Goal: Information Seeking & Learning: Learn about a topic

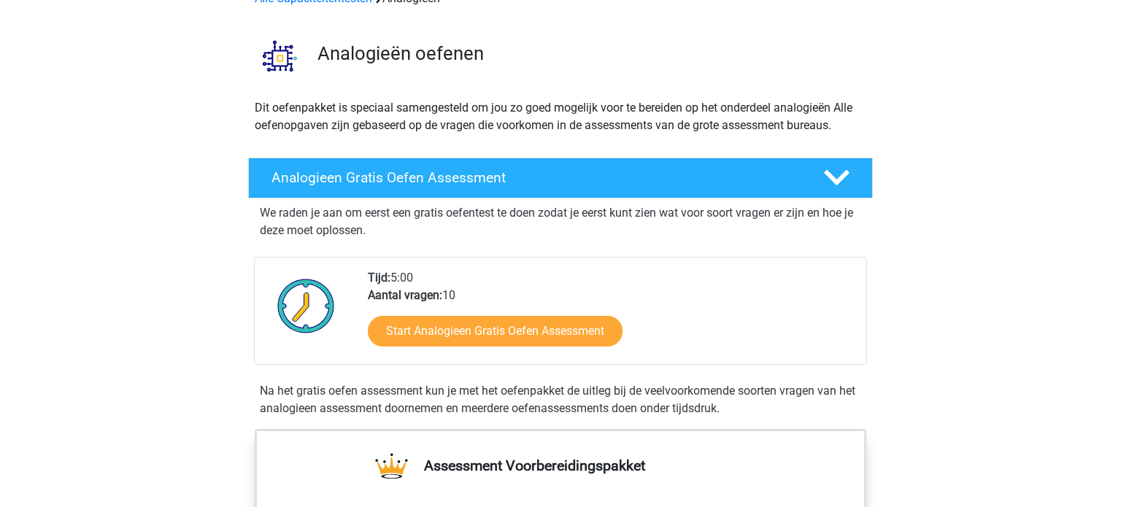
scroll to position [136, 0]
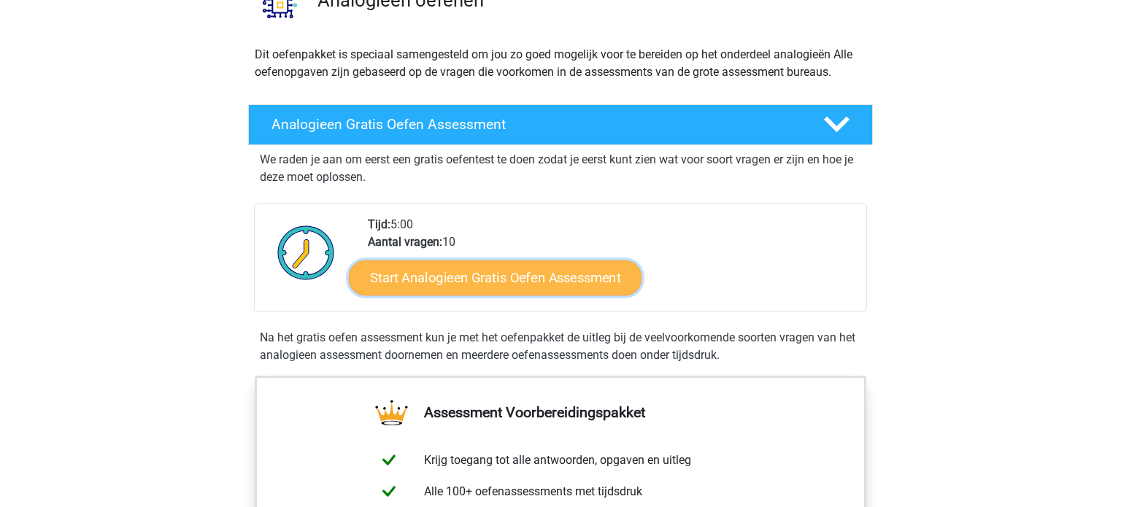
click at [428, 274] on link "Start Analogieen Gratis Oefen Assessment" at bounding box center [495, 277] width 293 height 35
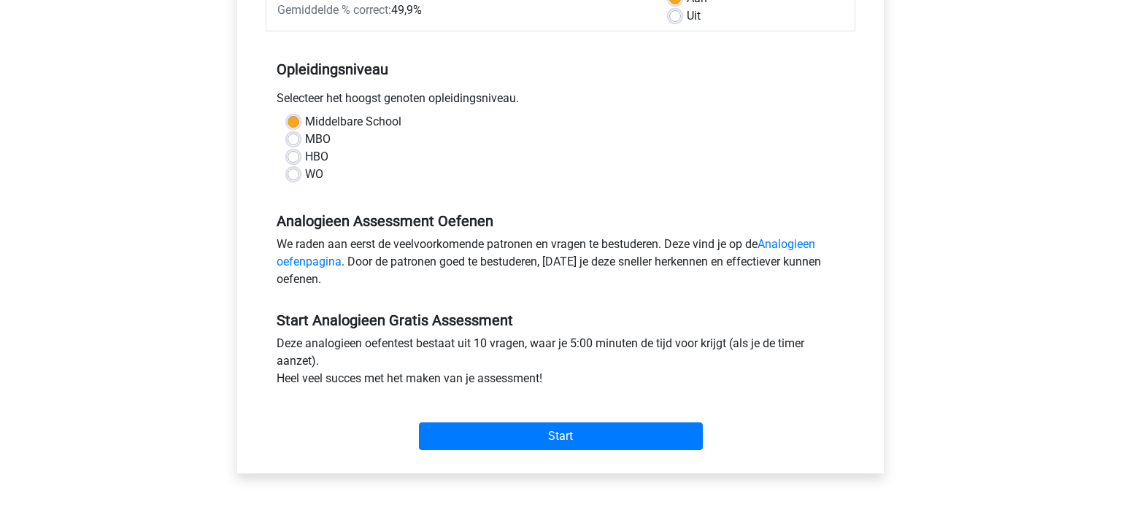
scroll to position [285, 0]
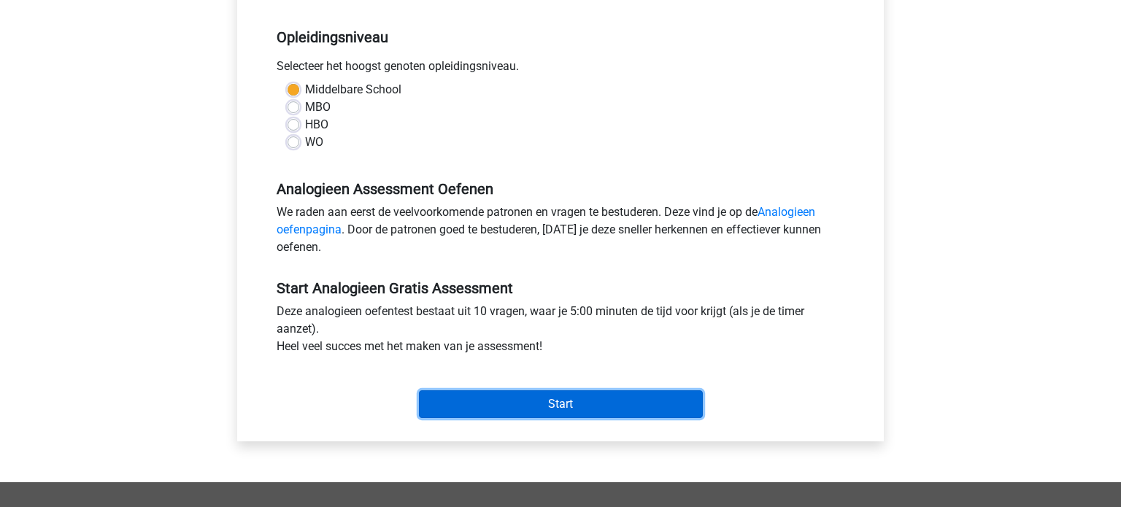
click at [637, 402] on input "Start" at bounding box center [561, 404] width 284 height 28
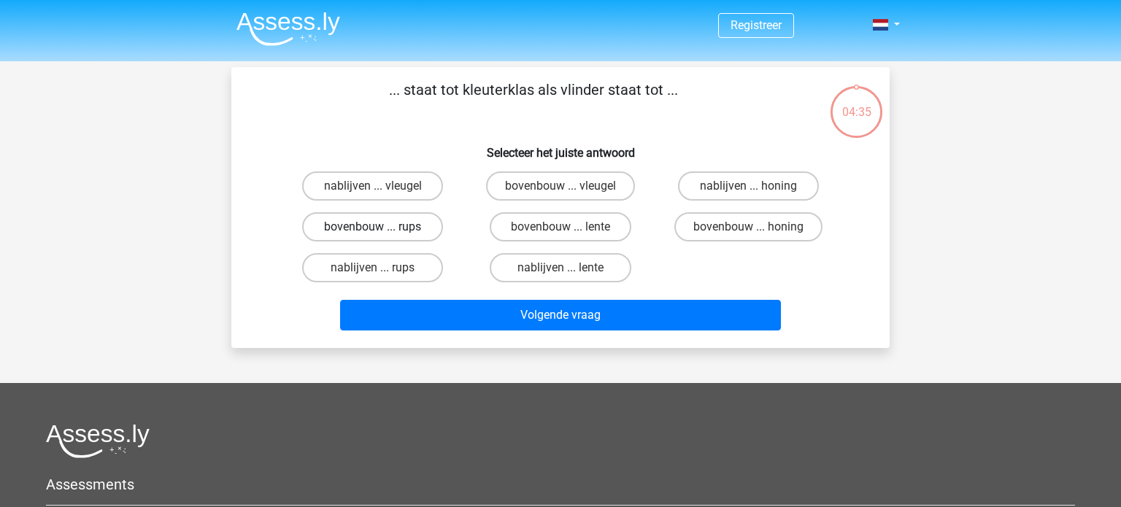
click at [385, 227] on label "bovenbouw ... rups" at bounding box center [372, 226] width 141 height 29
click at [382, 227] on input "bovenbouw ... rups" at bounding box center [377, 231] width 9 height 9
radio input "true"
click at [578, 229] on label "bovenbouw ... lente" at bounding box center [560, 226] width 141 height 29
click at [570, 229] on input "bovenbouw ... lente" at bounding box center [564, 231] width 9 height 9
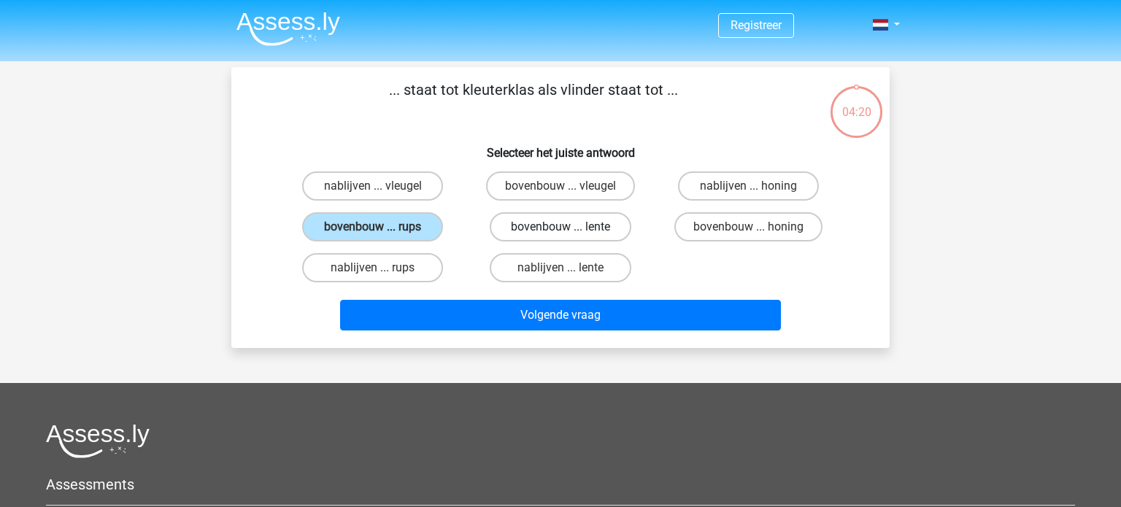
radio input "true"
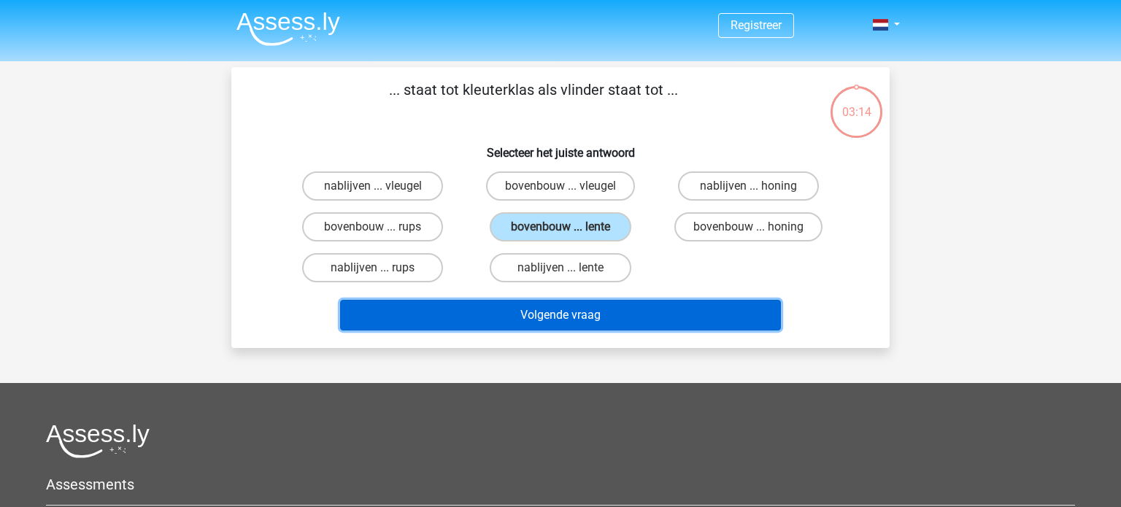
click at [612, 320] on button "Volgende vraag" at bounding box center [561, 315] width 442 height 31
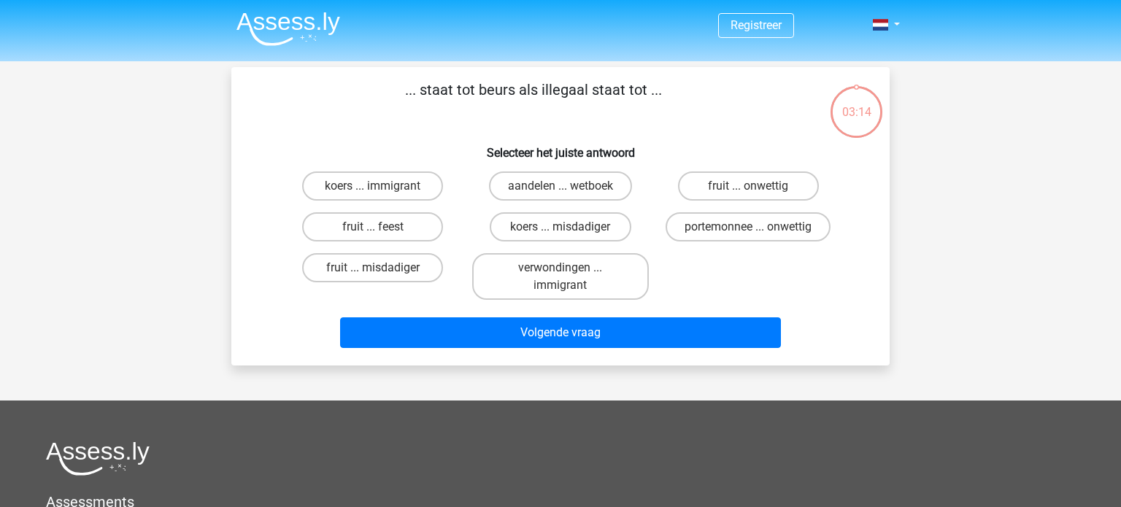
scroll to position [67, 0]
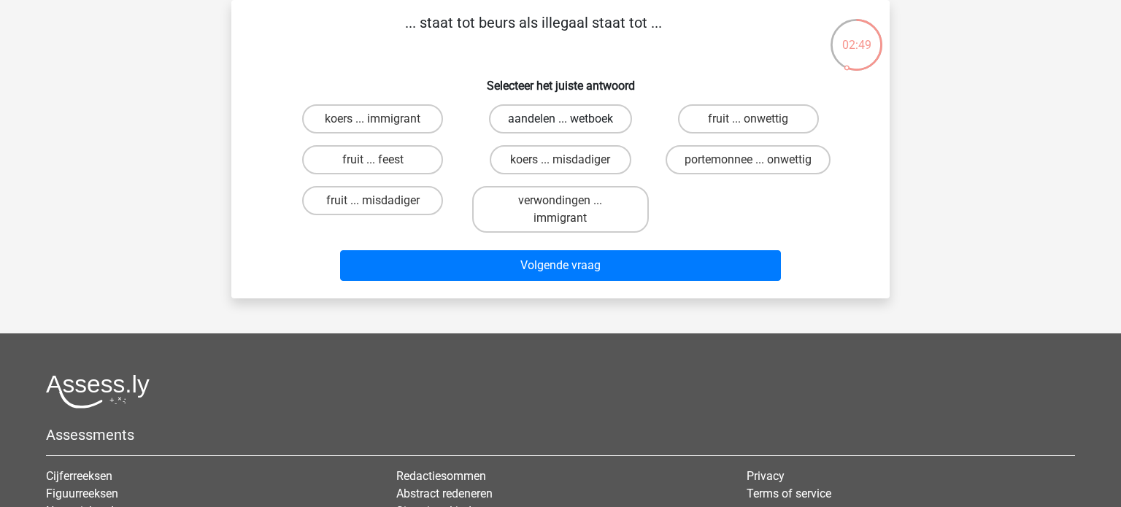
click at [586, 123] on label "aandelen ... wetboek" at bounding box center [560, 118] width 143 height 29
click at [570, 123] on input "aandelen ... wetboek" at bounding box center [564, 123] width 9 height 9
radio input "true"
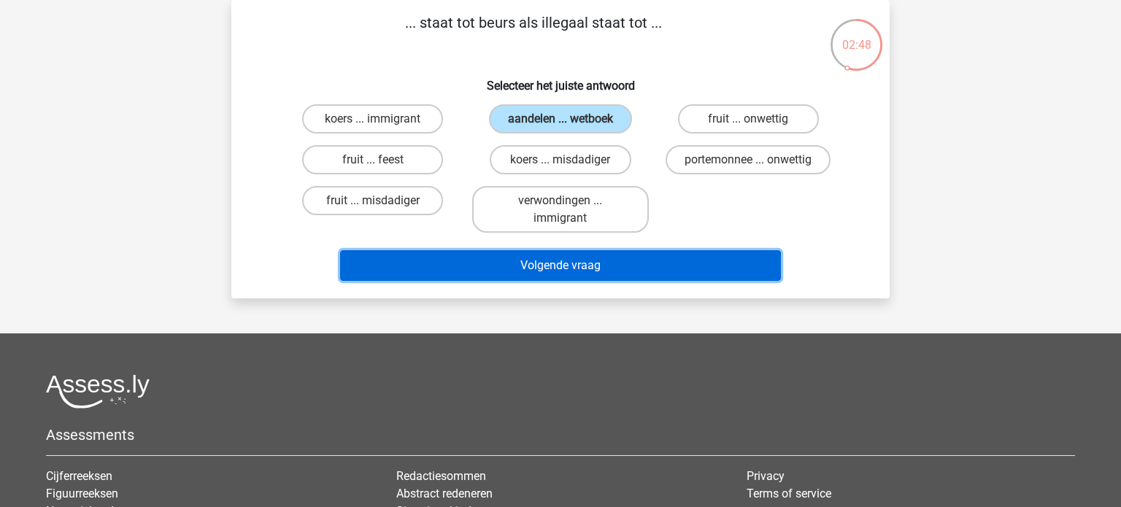
click at [656, 269] on button "Volgende vraag" at bounding box center [561, 265] width 442 height 31
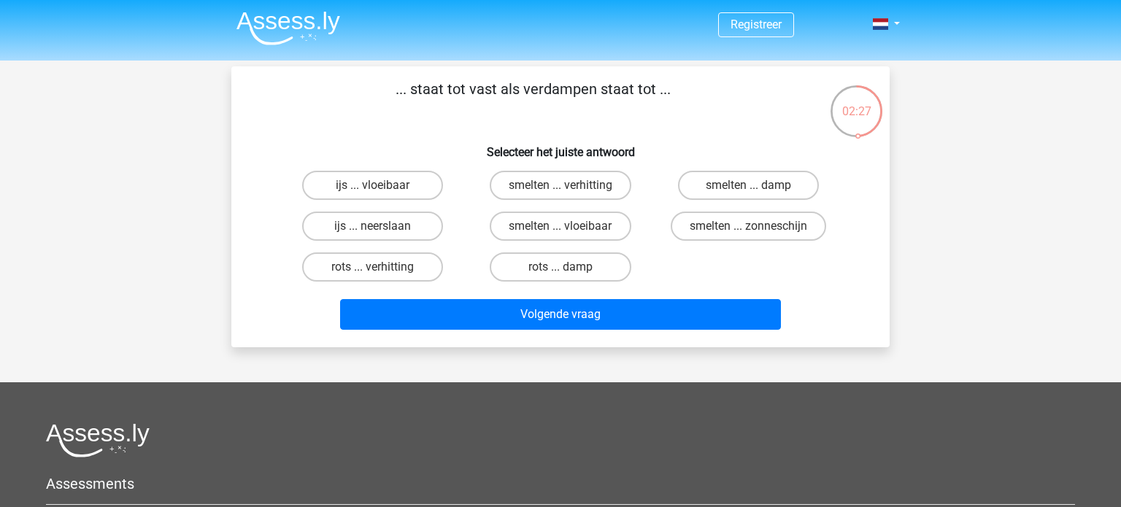
scroll to position [0, 0]
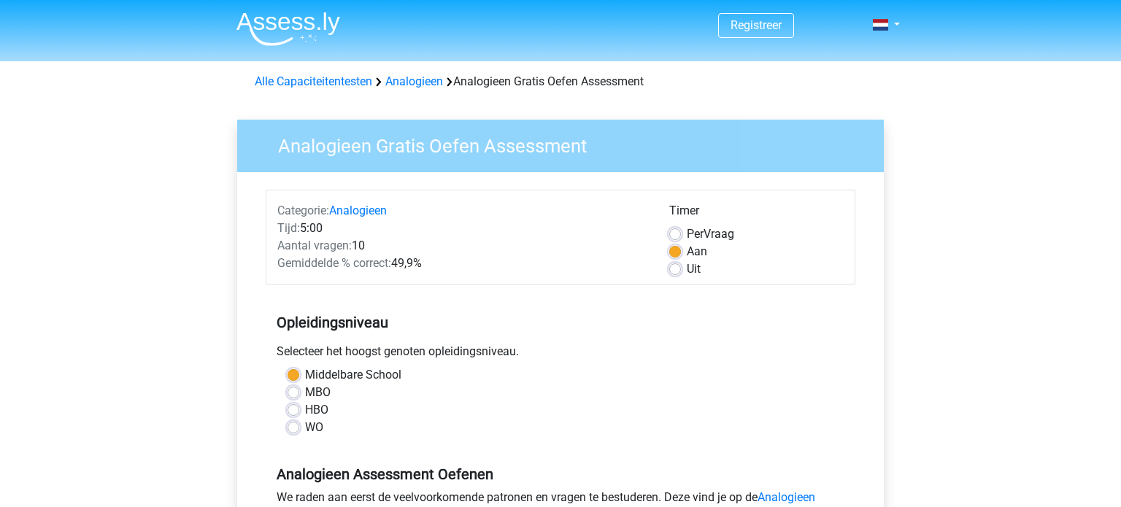
scroll to position [285, 0]
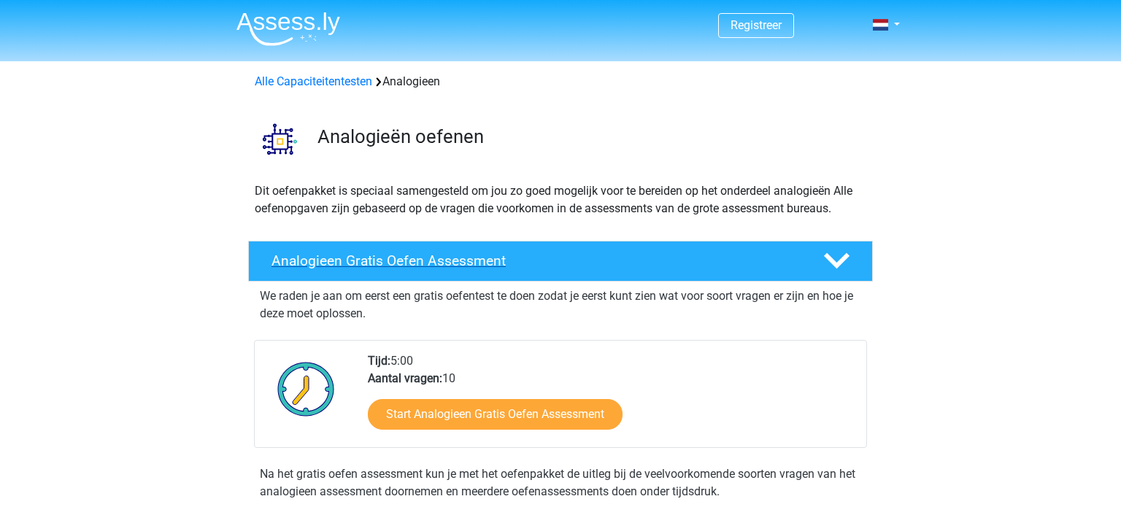
click at [505, 267] on h4 "Analogieen Gratis Oefen Assessment" at bounding box center [535, 261] width 528 height 17
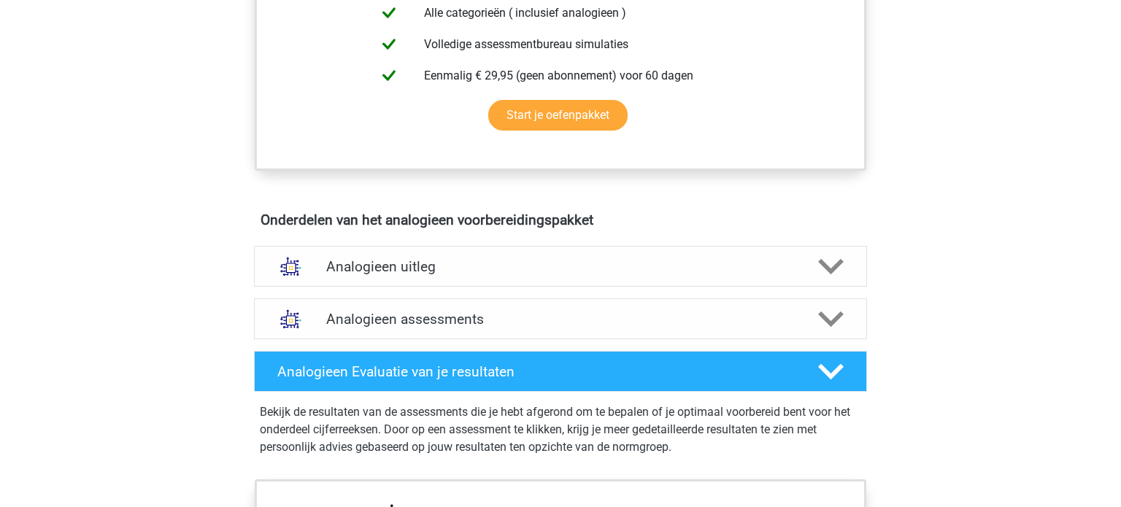
scroll to position [470, 0]
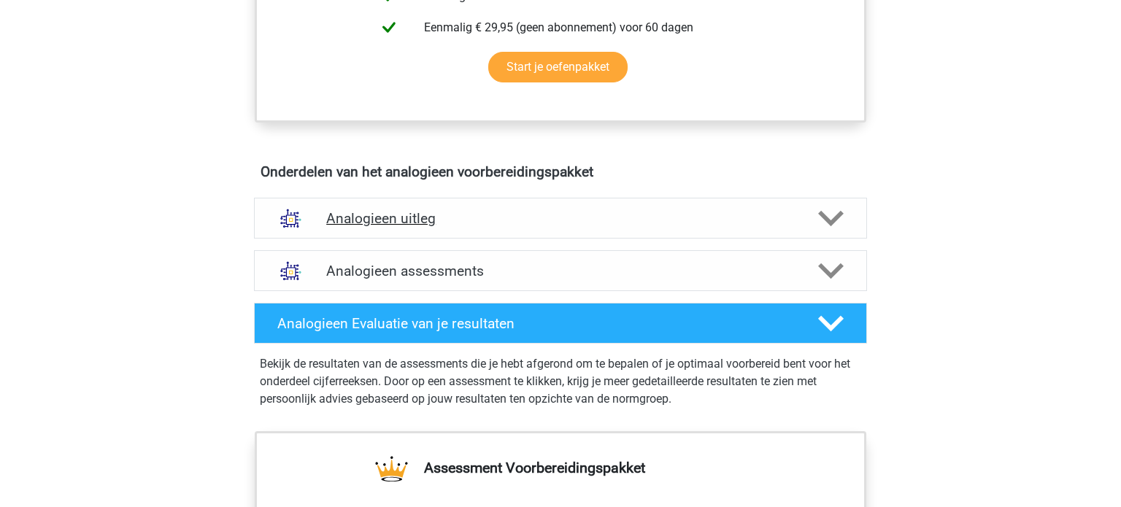
click at [431, 222] on h4 "Analogieen uitleg" at bounding box center [560, 218] width 469 height 17
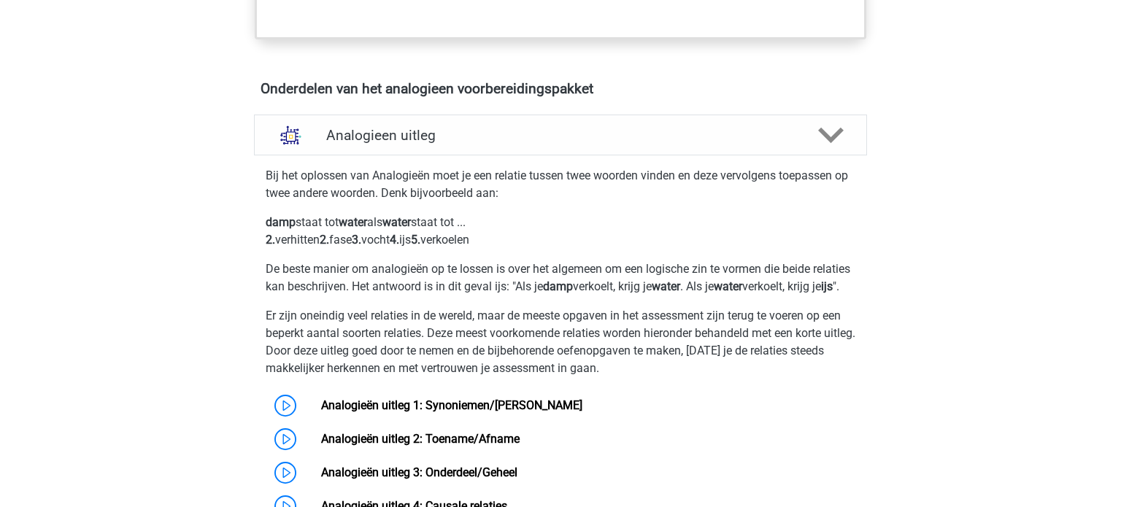
scroll to position [846, 0]
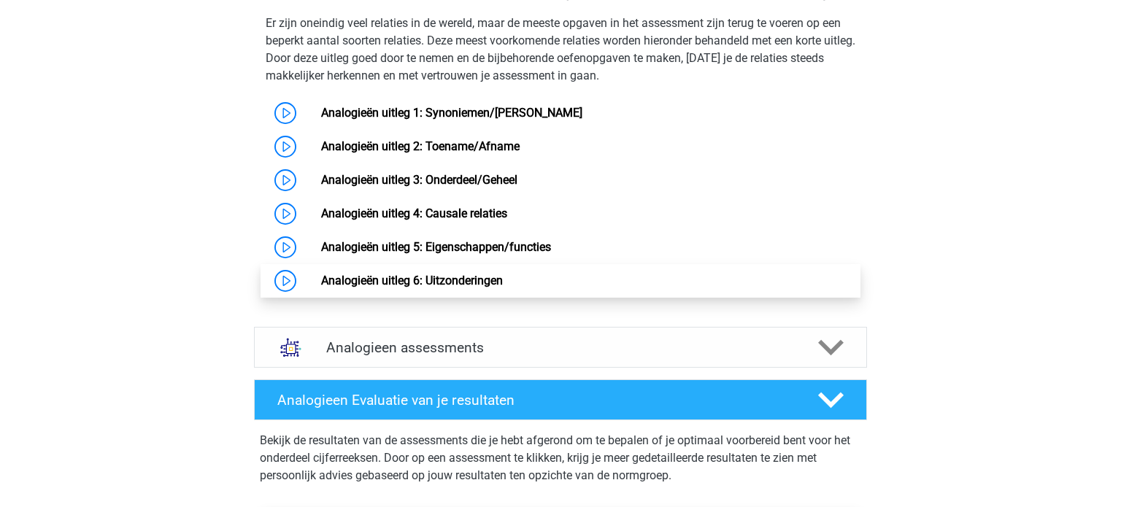
click at [488, 288] on link "Analogieën uitleg 6: Uitzonderingen" at bounding box center [412, 281] width 182 height 14
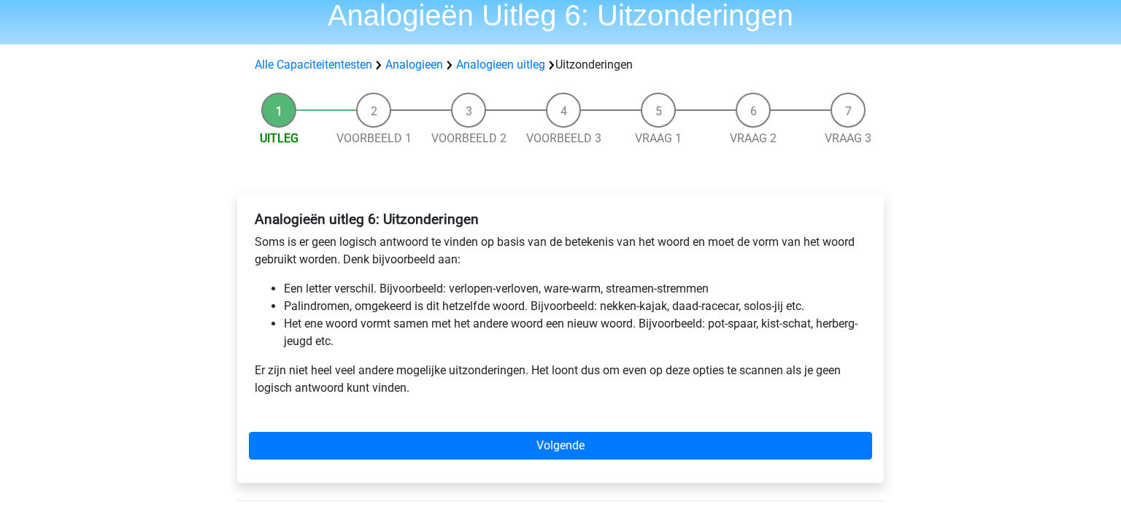
scroll to position [69, 0]
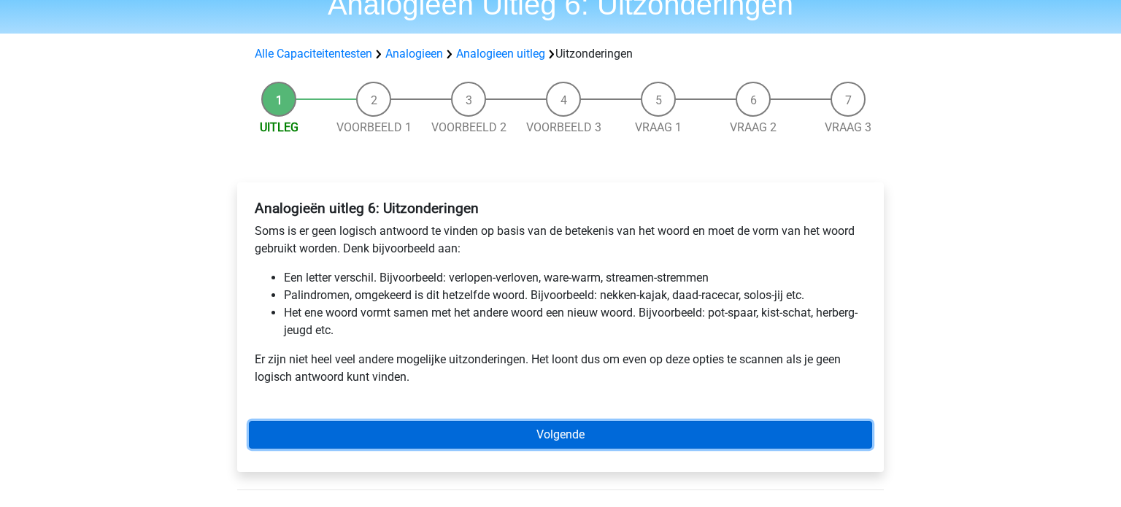
click at [593, 431] on link "Volgende" at bounding box center [560, 435] width 623 height 28
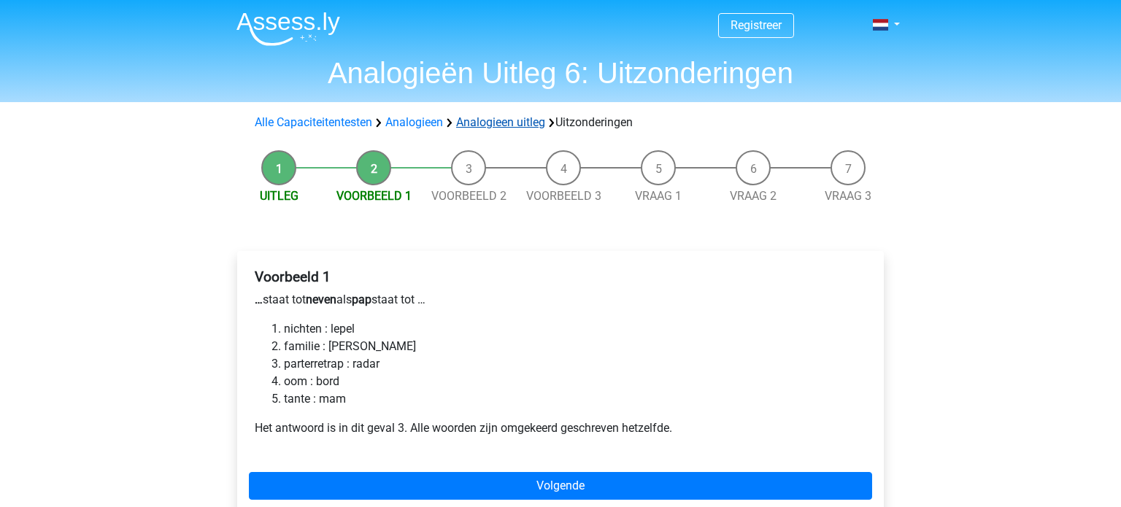
click at [504, 127] on link "Analogieen uitleg" at bounding box center [500, 122] width 89 height 14
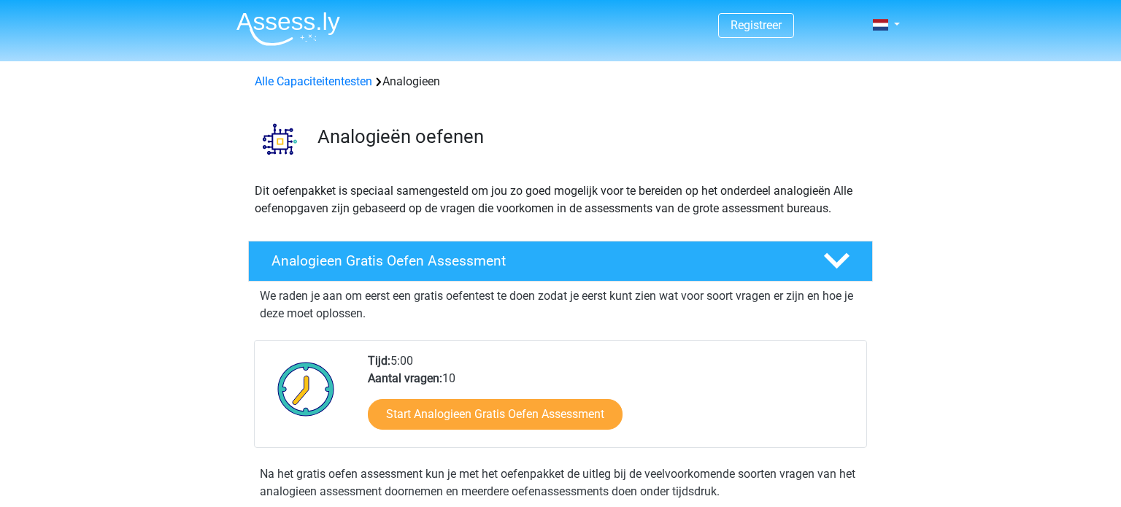
scroll to position [884, 0]
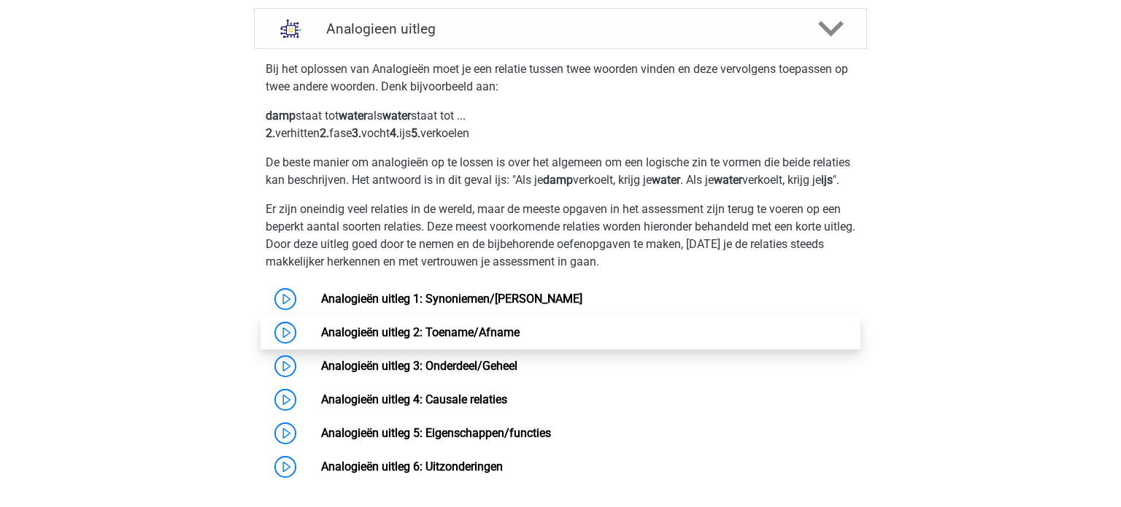
click at [509, 339] on link "Analogieën uitleg 2: Toename/Afname" at bounding box center [420, 332] width 198 height 14
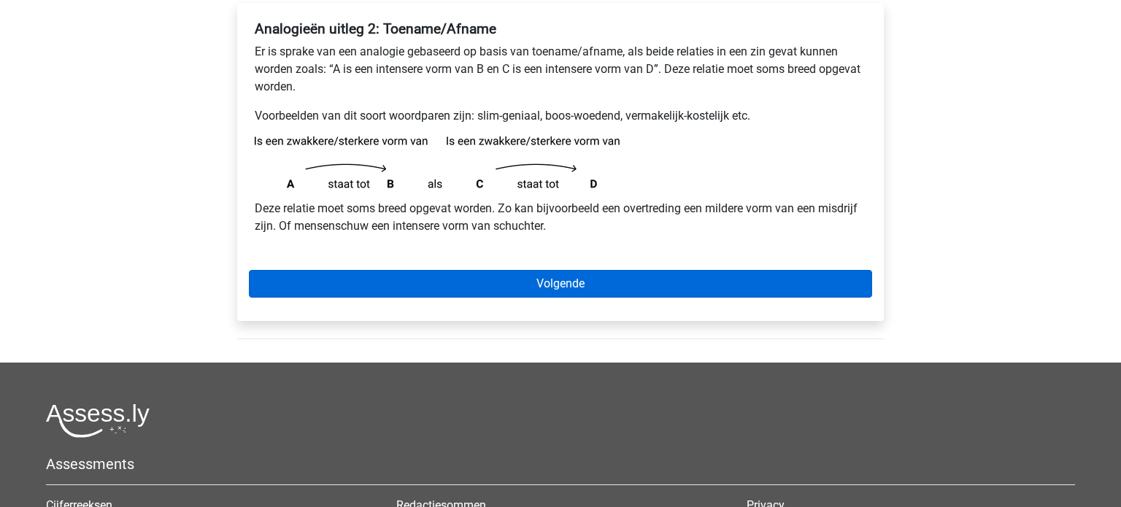
scroll to position [248, 0]
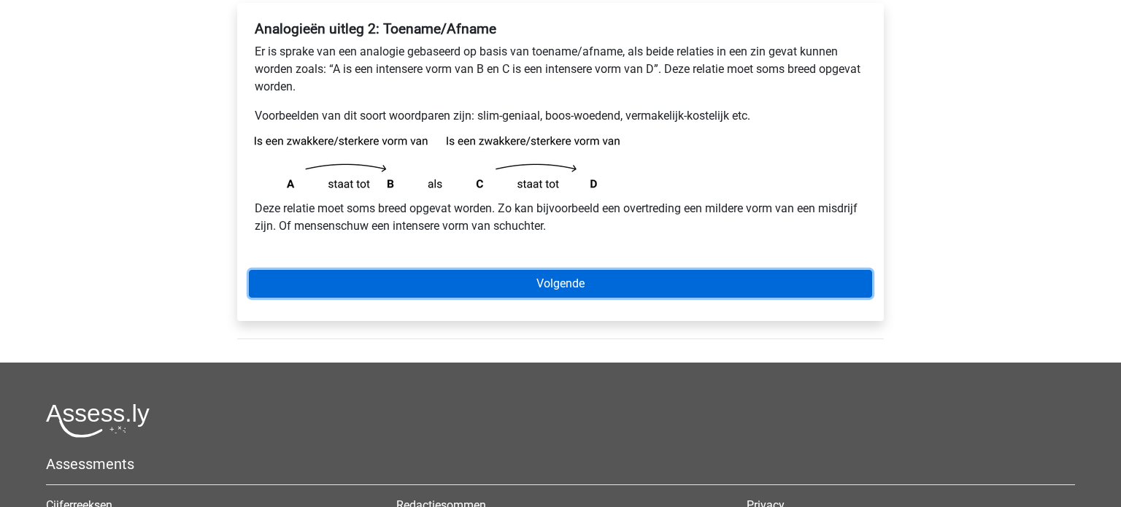
click at [697, 277] on link "Volgende" at bounding box center [560, 284] width 623 height 28
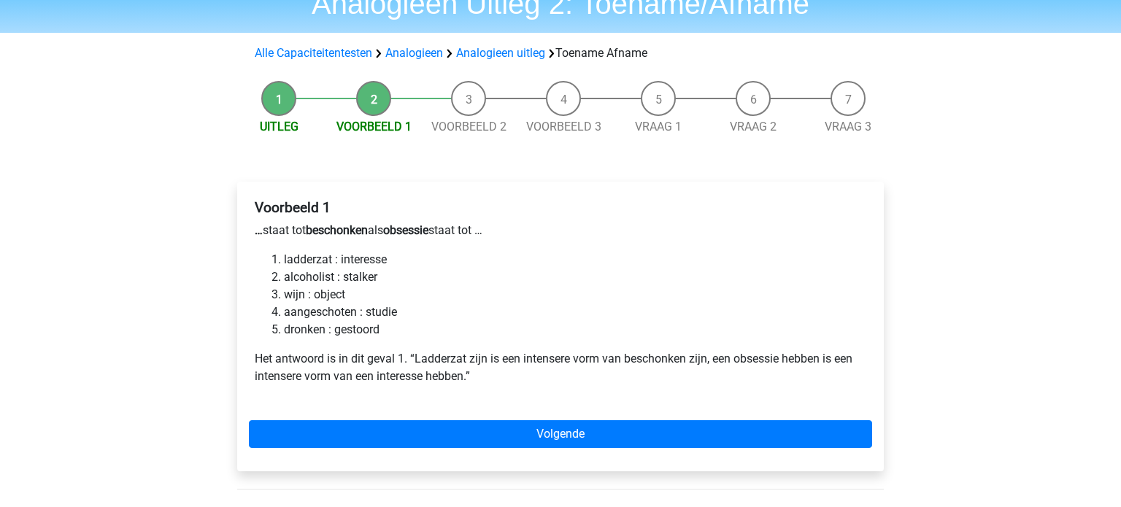
scroll to position [70, 0]
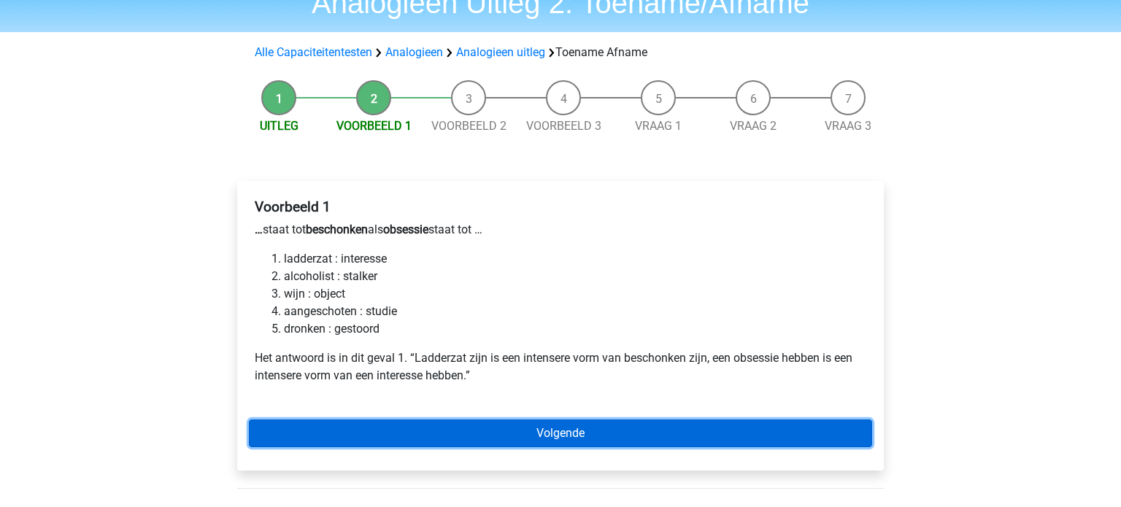
click at [526, 438] on link "Volgende" at bounding box center [560, 434] width 623 height 28
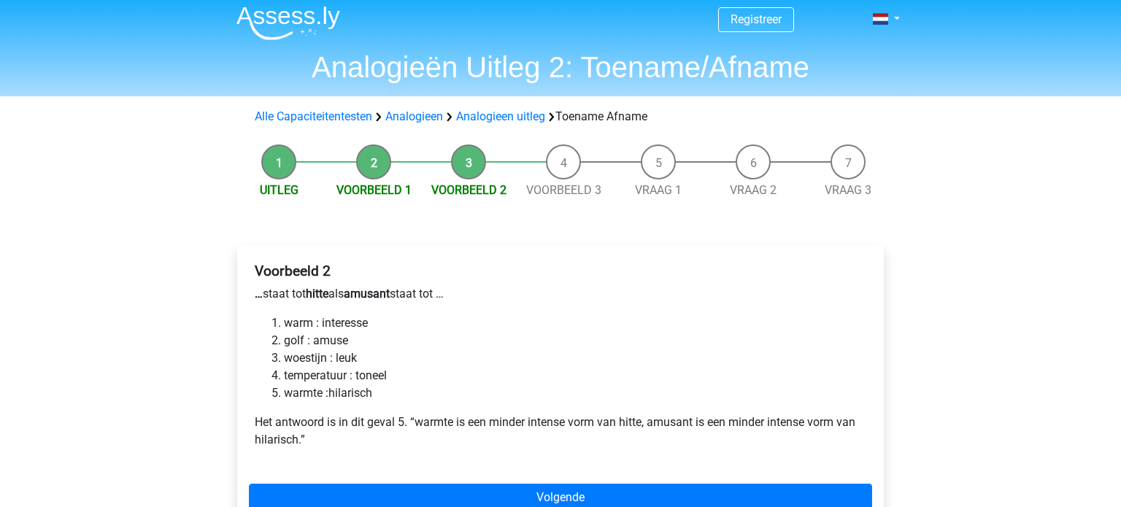
scroll to position [7, 0]
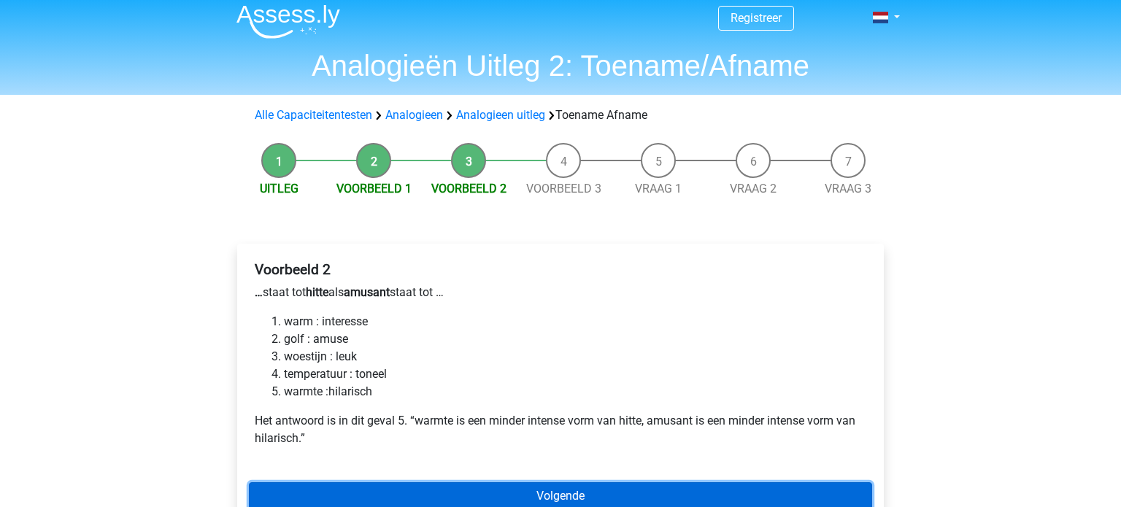
click at [467, 495] on link "Volgende" at bounding box center [560, 496] width 623 height 28
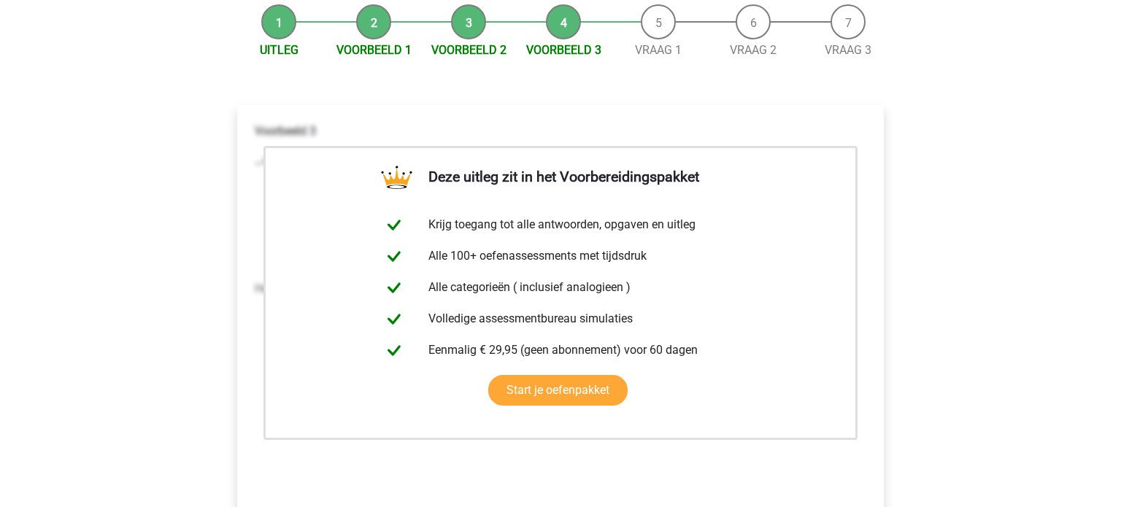
scroll to position [149, 0]
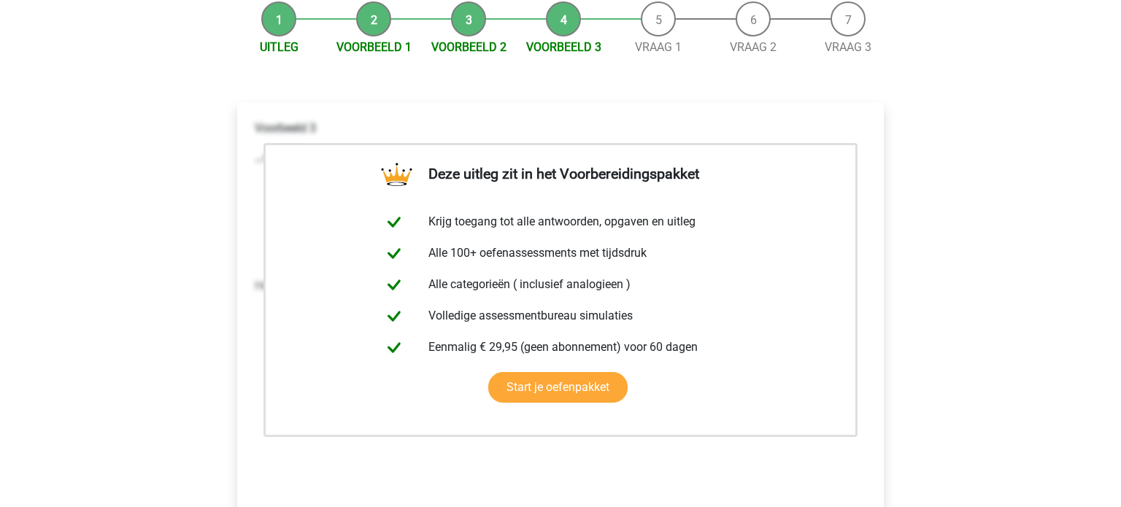
click at [277, 29] on li "Uitleg" at bounding box center [278, 28] width 95 height 55
click at [274, 50] on link "Uitleg" at bounding box center [279, 47] width 39 height 14
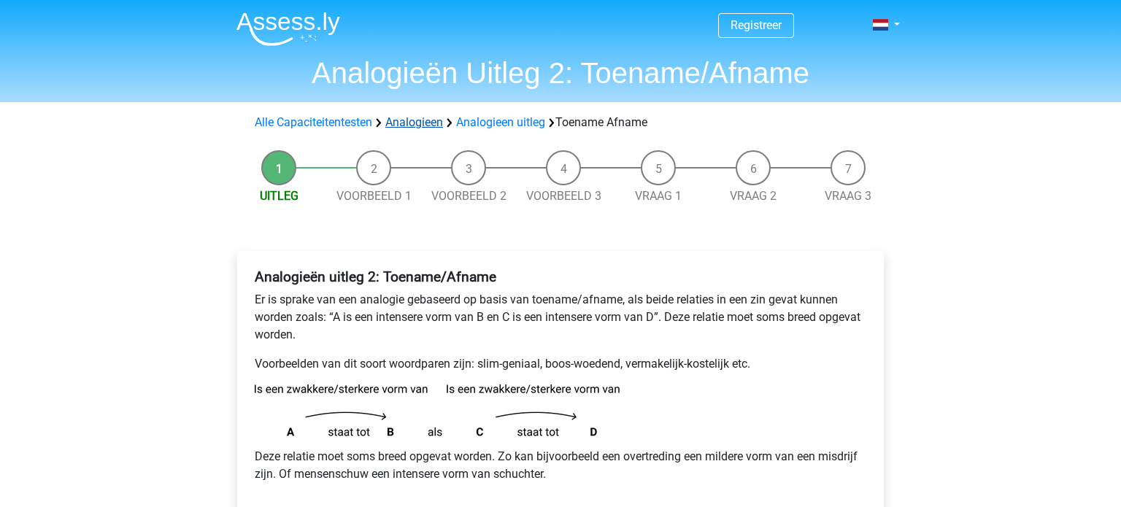
click at [430, 123] on link "Analogieen" at bounding box center [414, 122] width 58 height 14
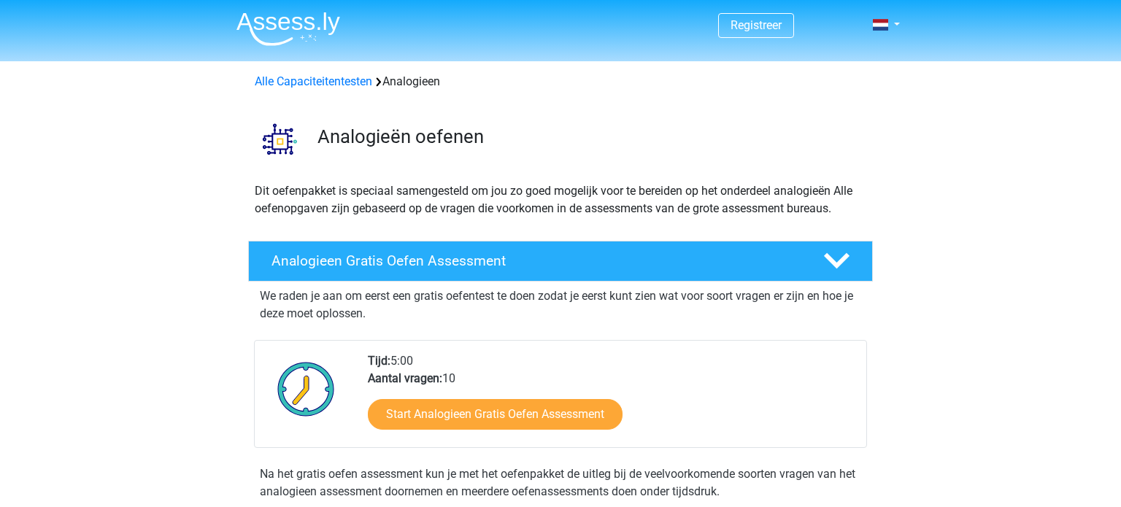
click at [419, 85] on div "Alle Capaciteitentesten Analogieen" at bounding box center [560, 82] width 623 height 18
click at [423, 260] on h4 "Analogieen Gratis Oefen Assessment" at bounding box center [535, 261] width 528 height 17
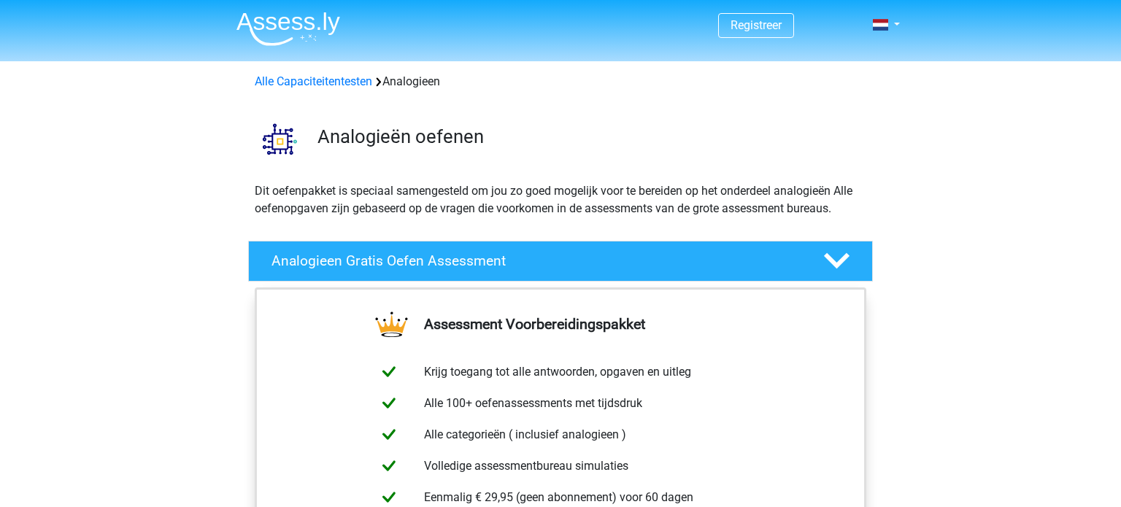
click at [844, 265] on icon at bounding box center [837, 261] width 26 height 26
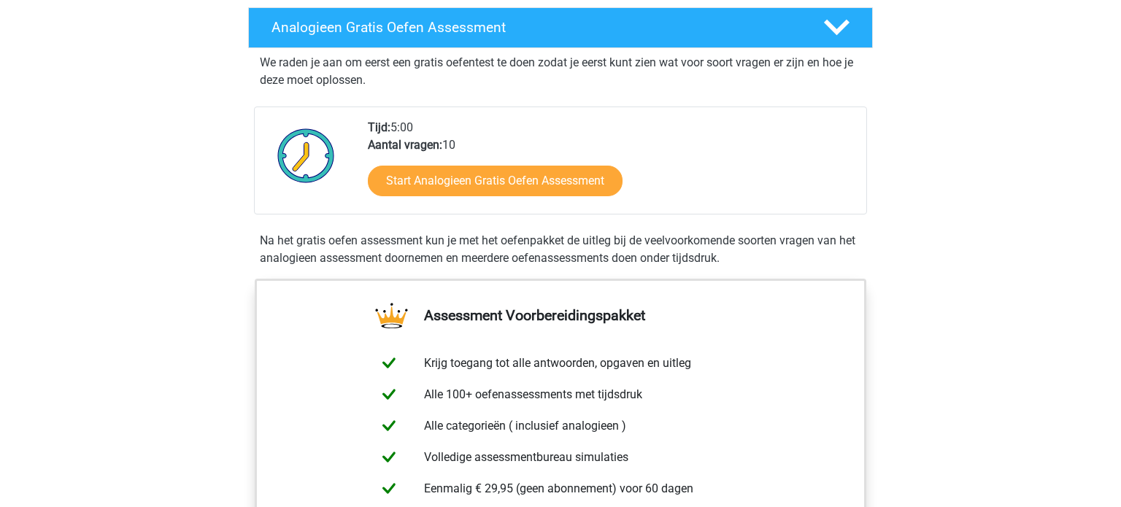
scroll to position [198, 0]
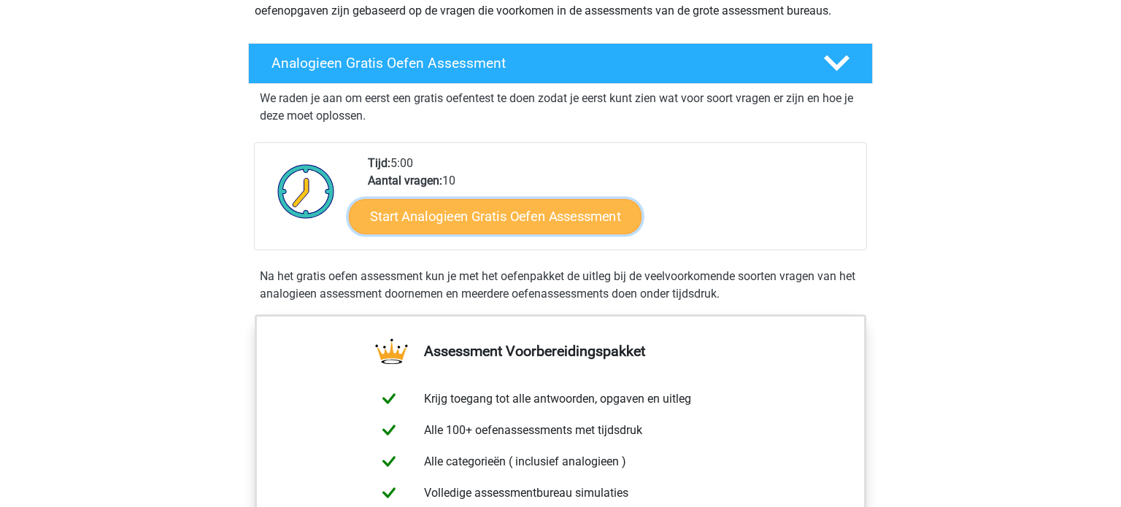
click at [568, 223] on link "Start Analogieen Gratis Oefen Assessment" at bounding box center [495, 215] width 293 height 35
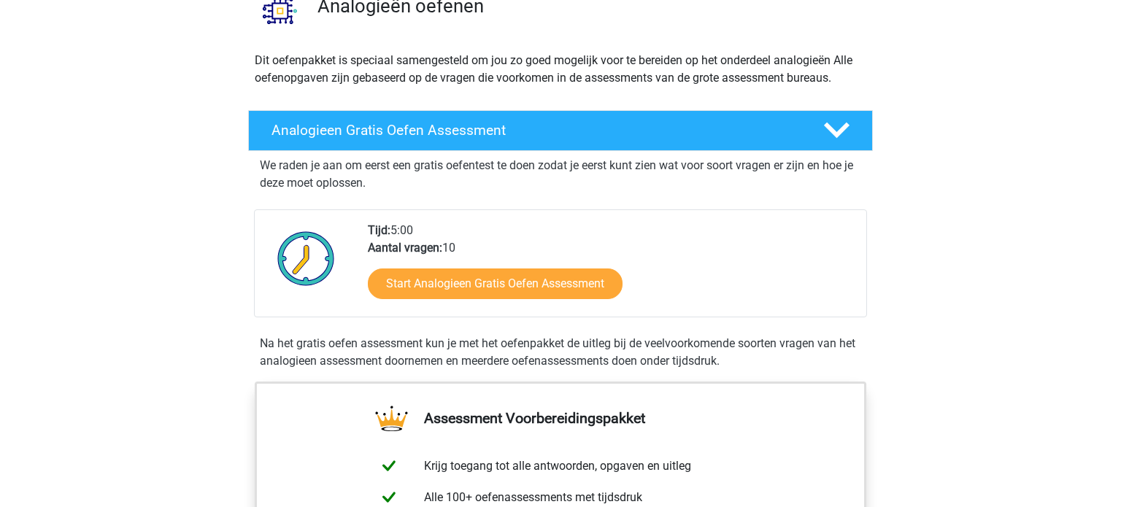
scroll to position [14, 0]
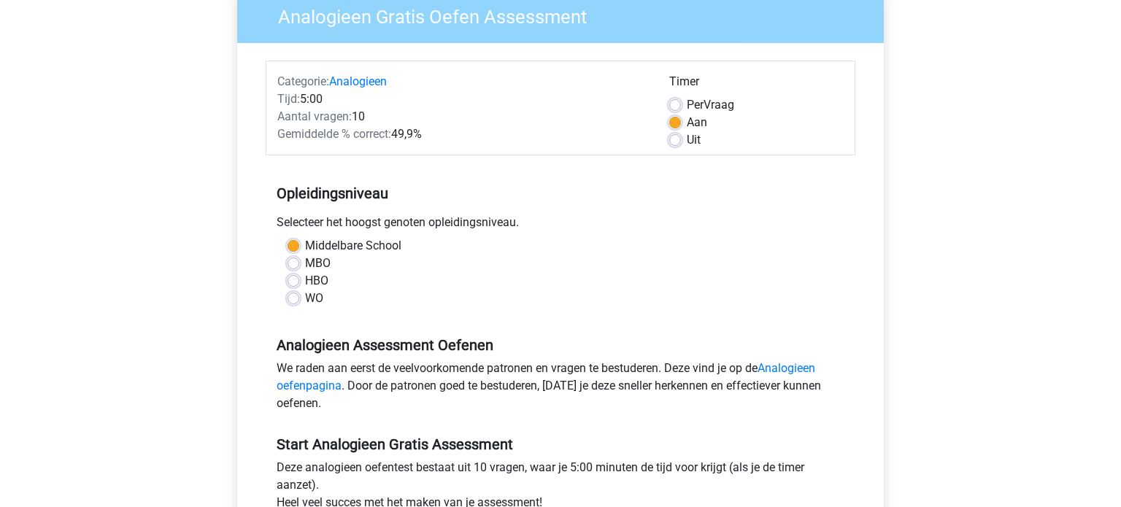
scroll to position [215, 0]
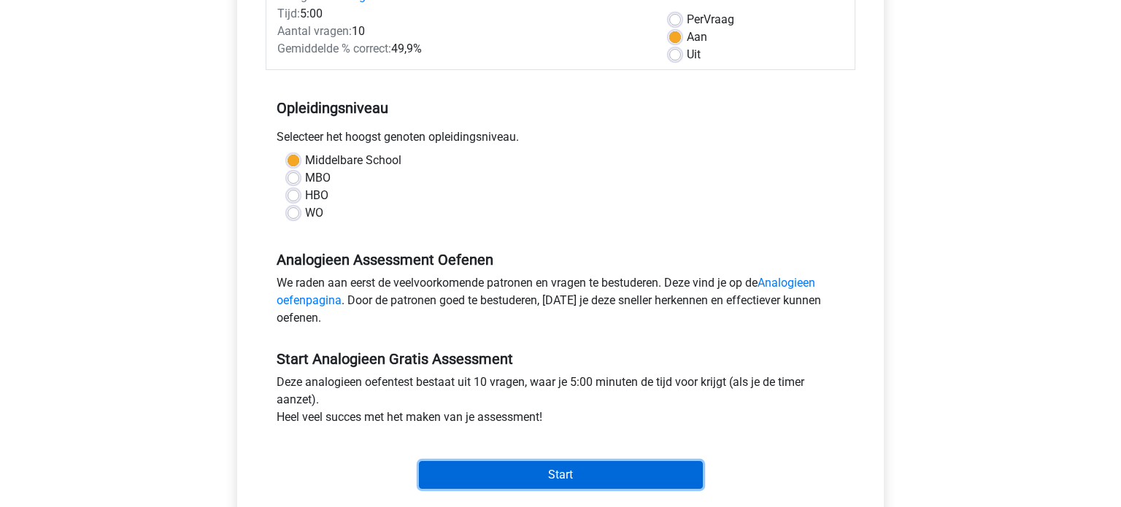
click at [526, 474] on input "Start" at bounding box center [561, 475] width 284 height 28
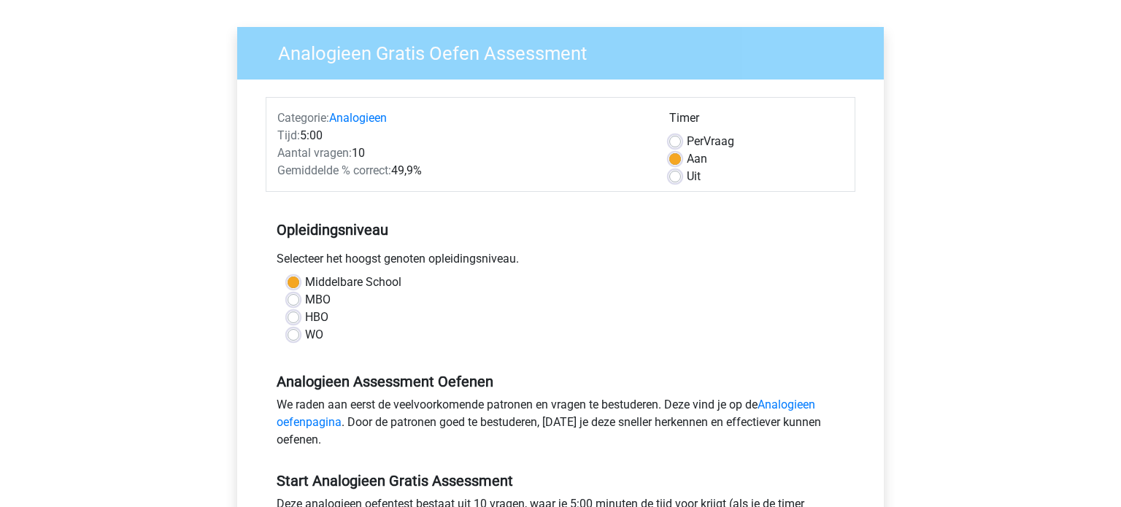
scroll to position [0, 0]
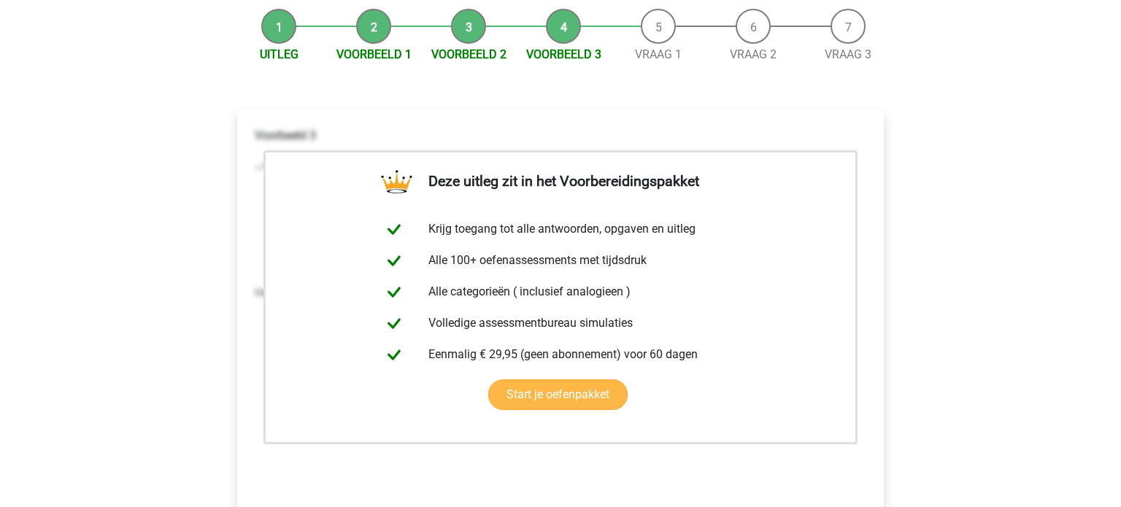
scroll to position [134, 0]
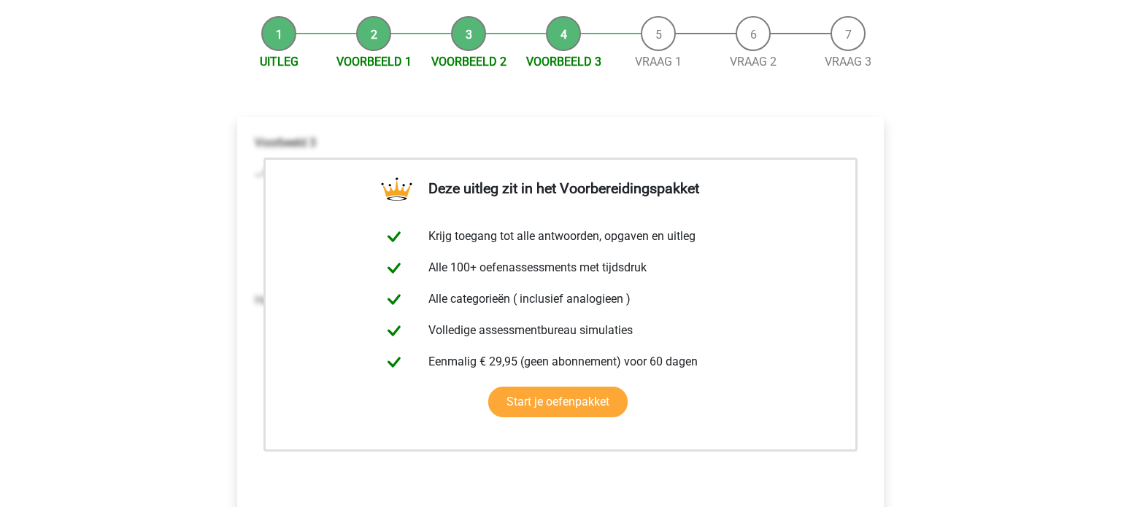
click at [930, 289] on div "Registreer Nederlands English" at bounding box center [560, 435] width 1121 height 1138
click at [298, 100] on div "Deze uitleg zit in het Voorbereidingspakket Krijg toegang tot alle antwoorden, …" at bounding box center [560, 353] width 670 height 531
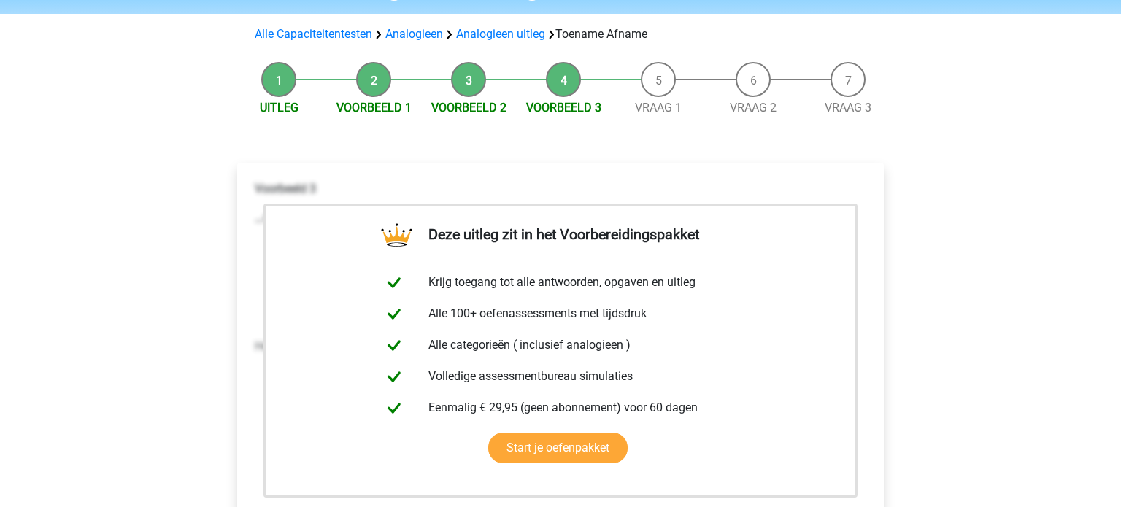
scroll to position [0, 0]
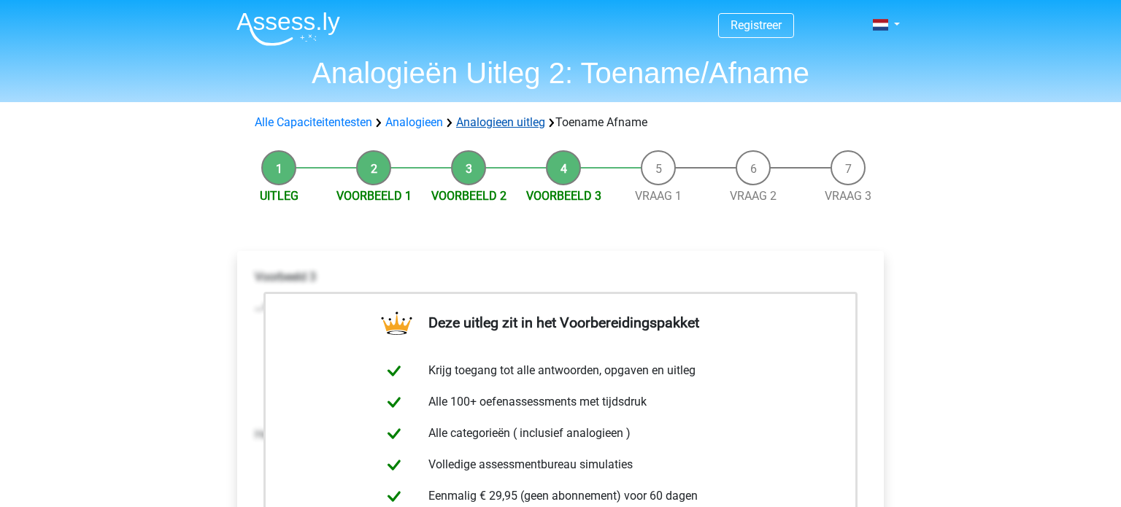
click at [515, 123] on link "Analogieen uitleg" at bounding box center [500, 122] width 89 height 14
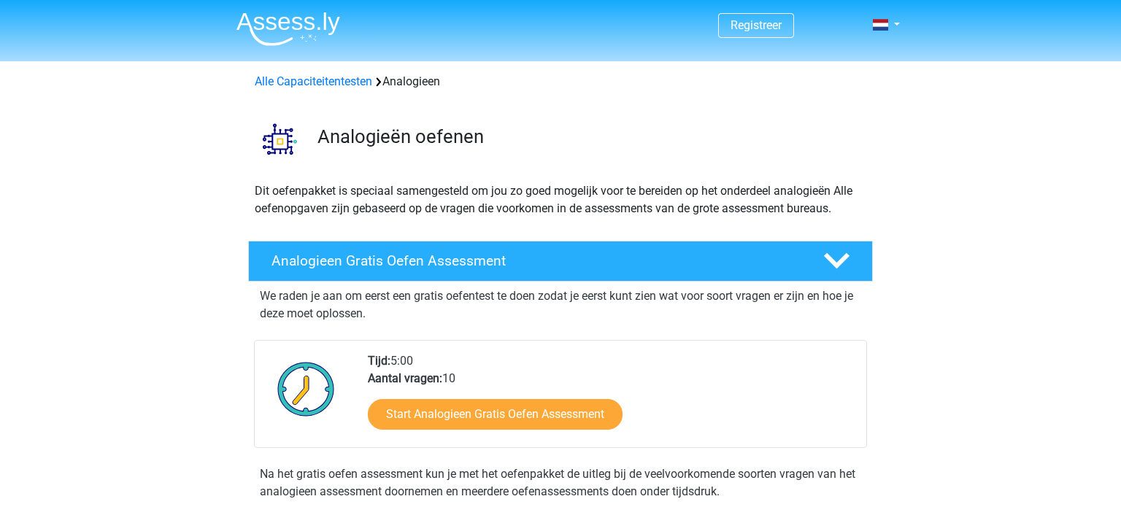
scroll to position [884, 0]
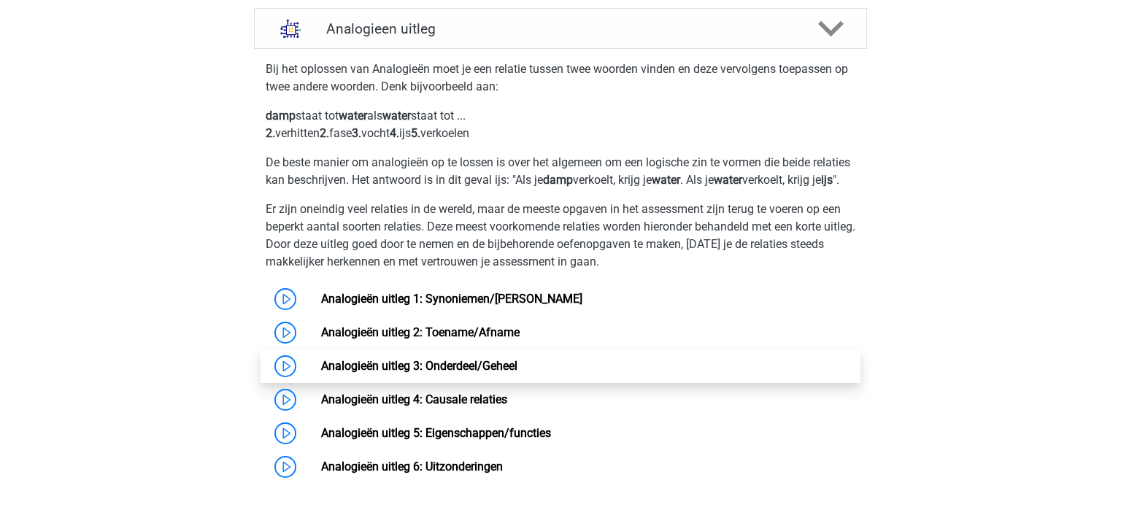
click at [499, 373] on link "Analogieën uitleg 3: Onderdeel/Geheel" at bounding box center [419, 366] width 196 height 14
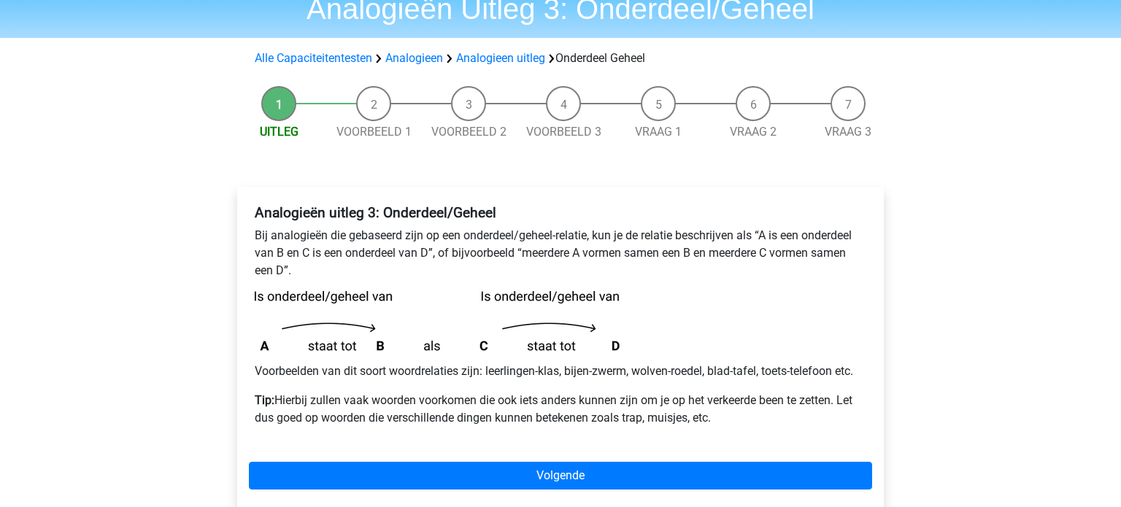
scroll to position [93, 0]
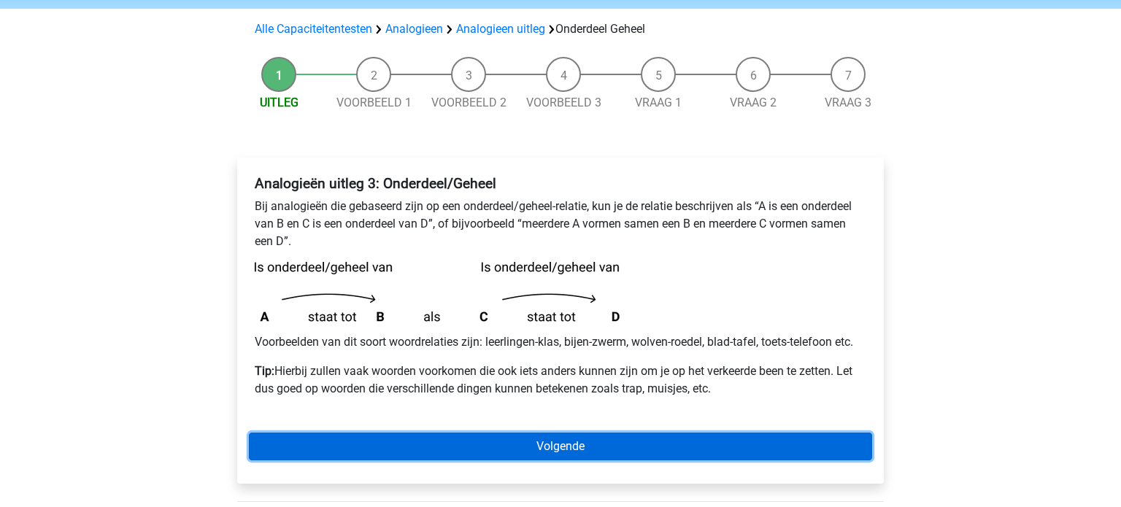
click at [541, 448] on link "Volgende" at bounding box center [560, 447] width 623 height 28
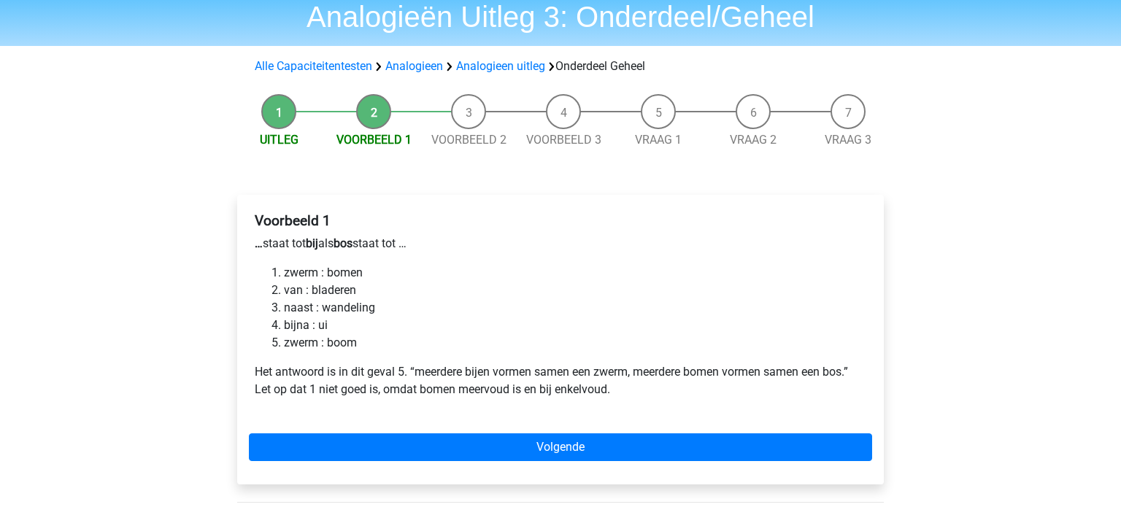
scroll to position [58, 0]
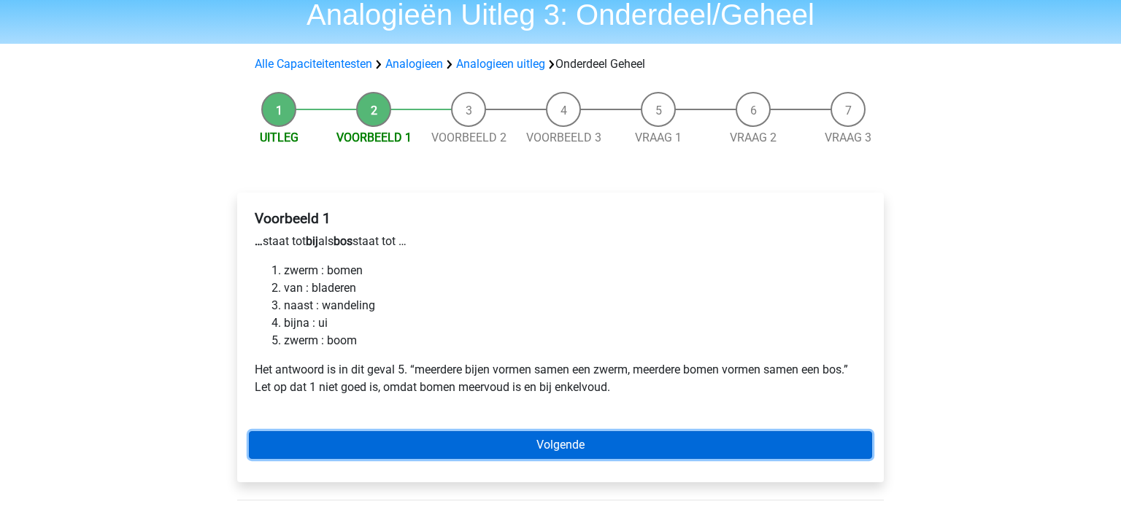
click at [524, 444] on link "Volgende" at bounding box center [560, 445] width 623 height 28
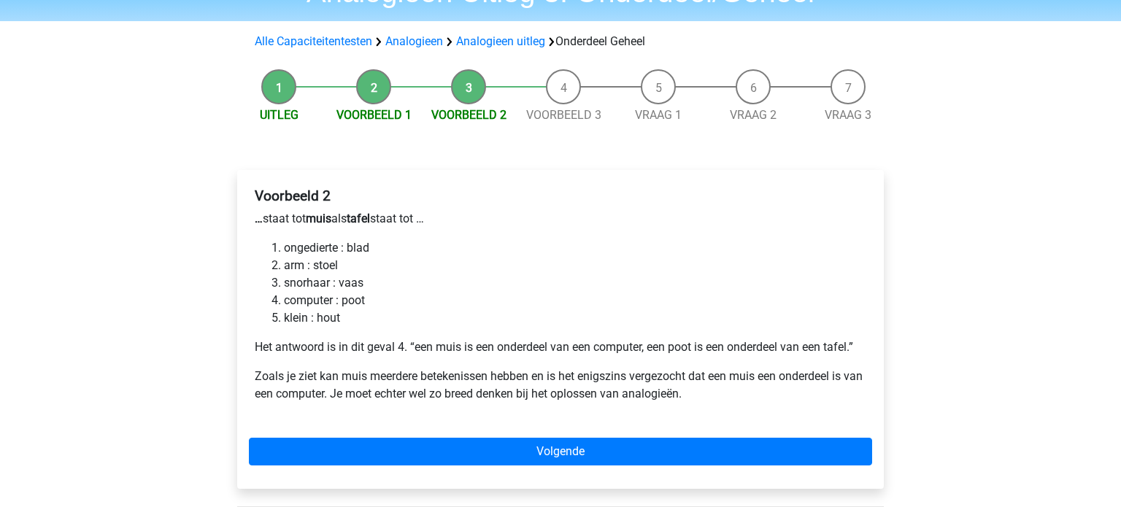
scroll to position [82, 0]
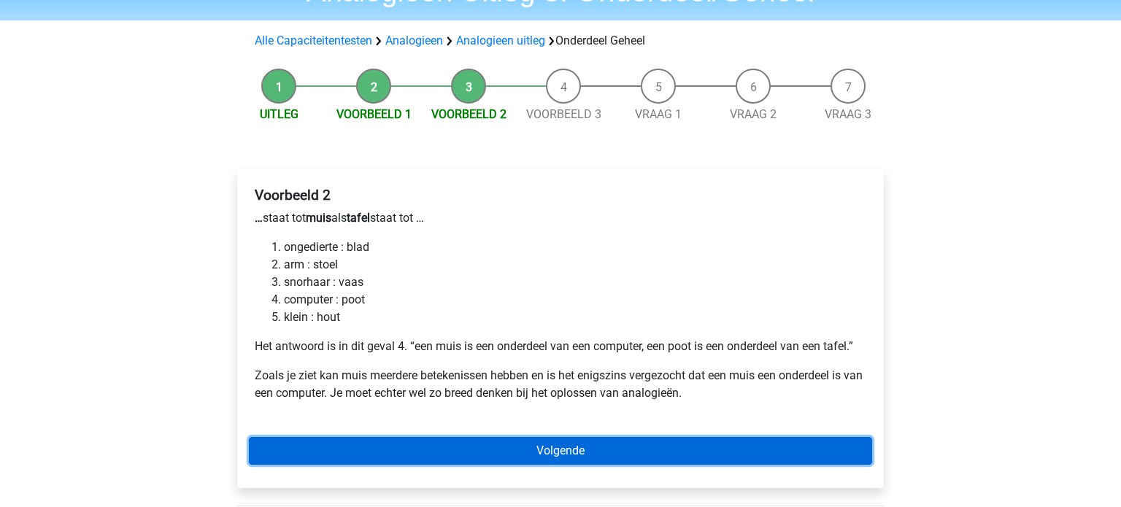
click at [600, 456] on link "Volgende" at bounding box center [560, 451] width 623 height 28
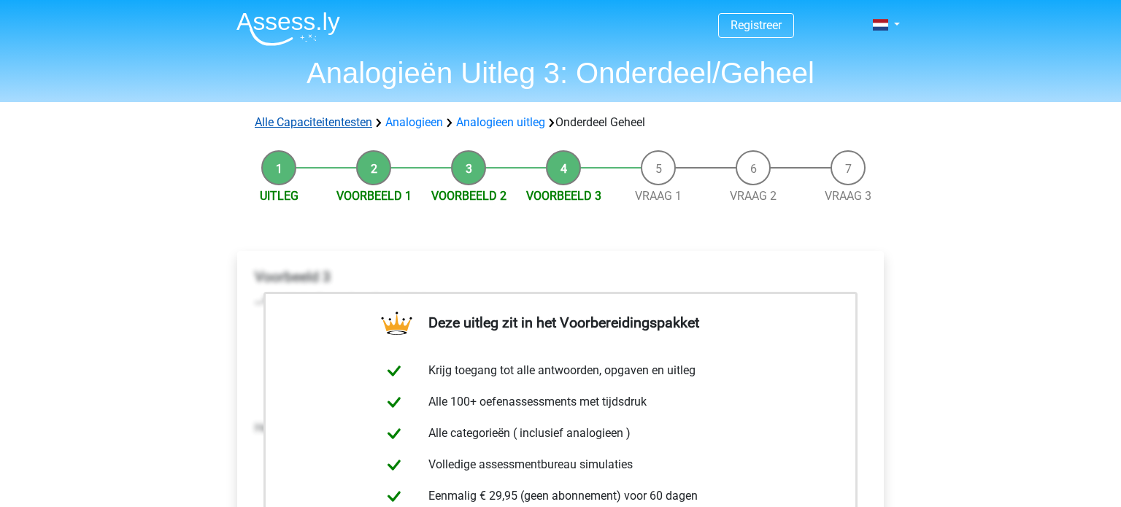
click at [335, 126] on link "Alle Capaciteitentesten" at bounding box center [313, 122] width 117 height 14
click at [504, 123] on link "Analogieen uitleg" at bounding box center [500, 122] width 89 height 14
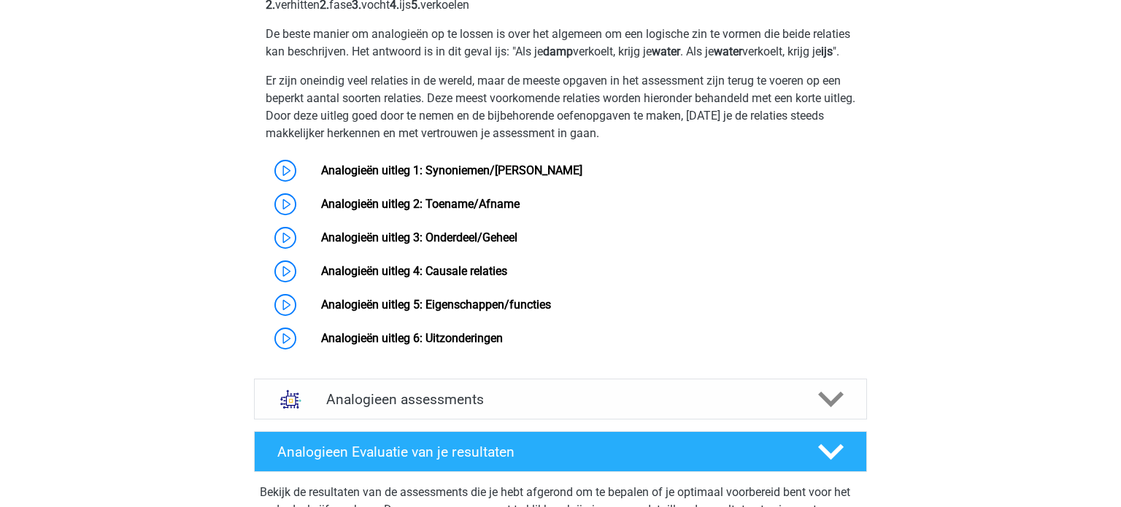
scroll to position [1063, 0]
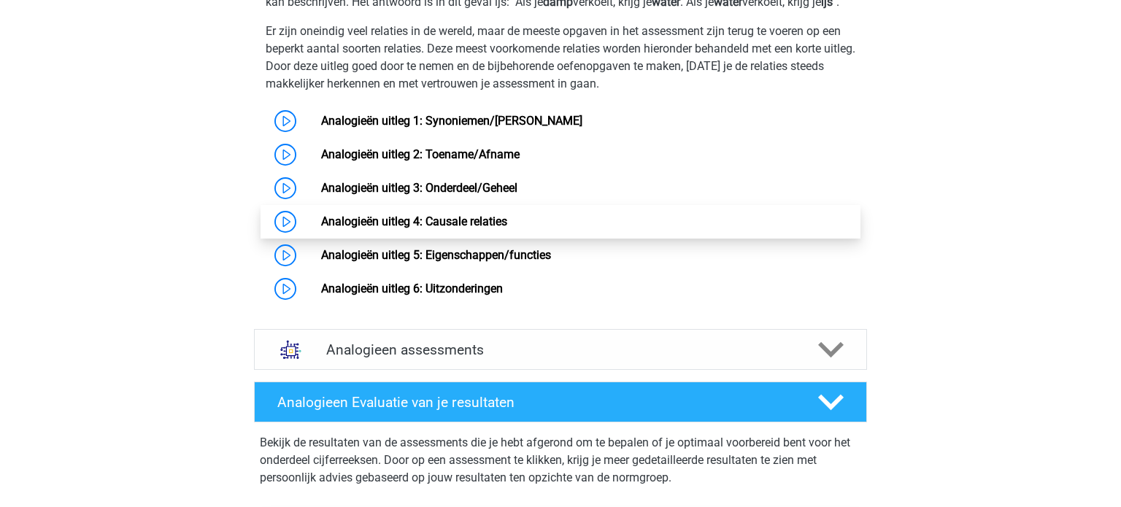
click at [478, 228] on link "Analogieën uitleg 4: Causale relaties" at bounding box center [414, 222] width 186 height 14
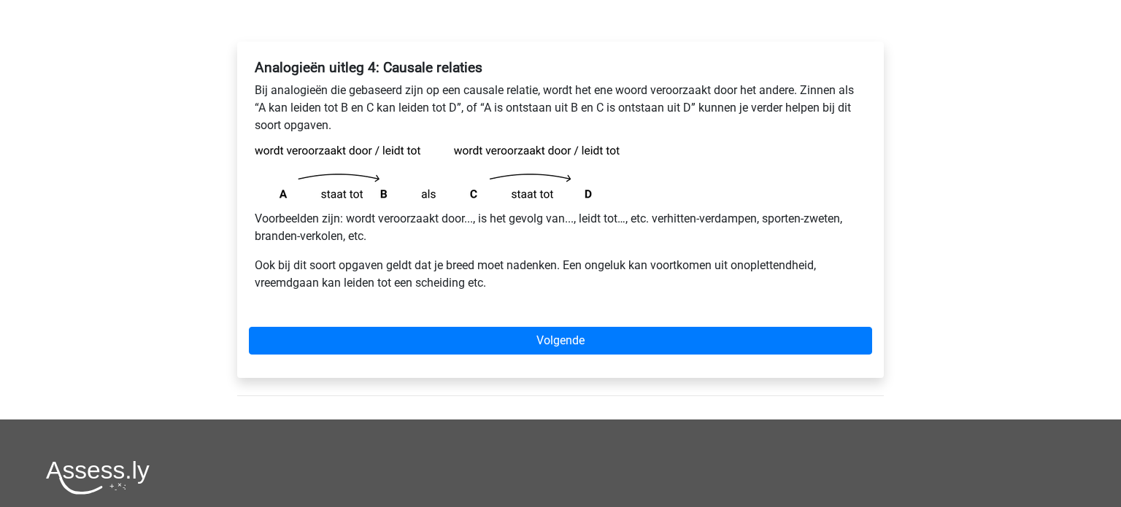
scroll to position [210, 0]
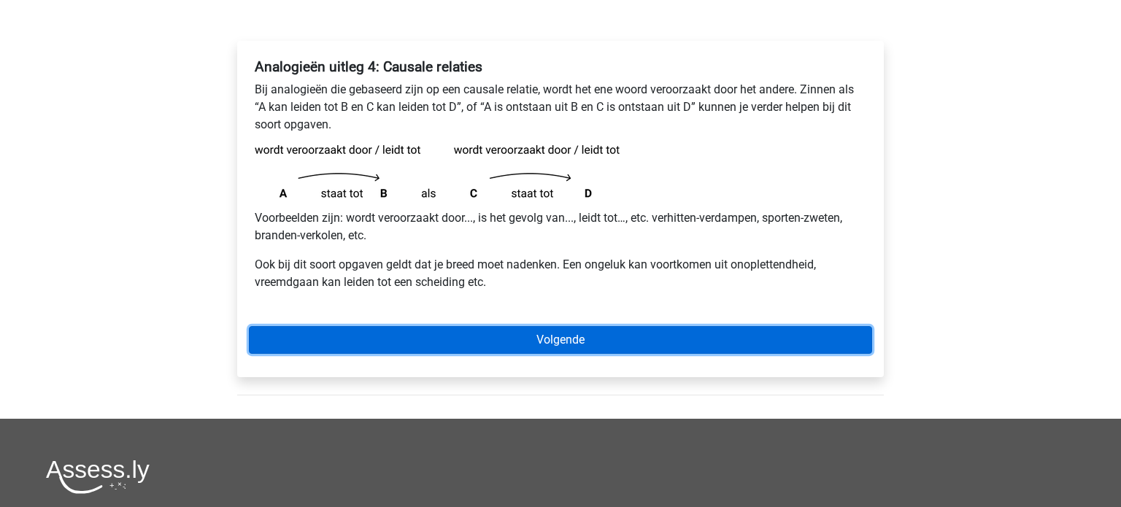
click at [551, 339] on link "Volgende" at bounding box center [560, 340] width 623 height 28
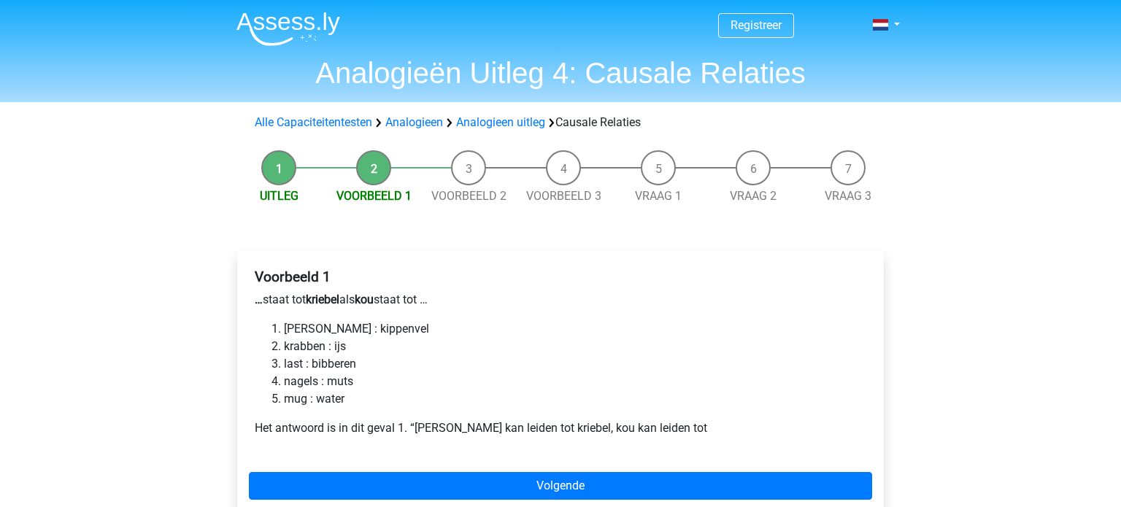
click at [379, 329] on li "[PERSON_NAME] : kippenvel" at bounding box center [575, 329] width 582 height 18
click at [377, 358] on li "last : bibberen" at bounding box center [575, 364] width 582 height 18
click at [374, 350] on li "krabben : ijs" at bounding box center [575, 347] width 582 height 18
click at [374, 367] on li "last : bibberen" at bounding box center [575, 364] width 582 height 18
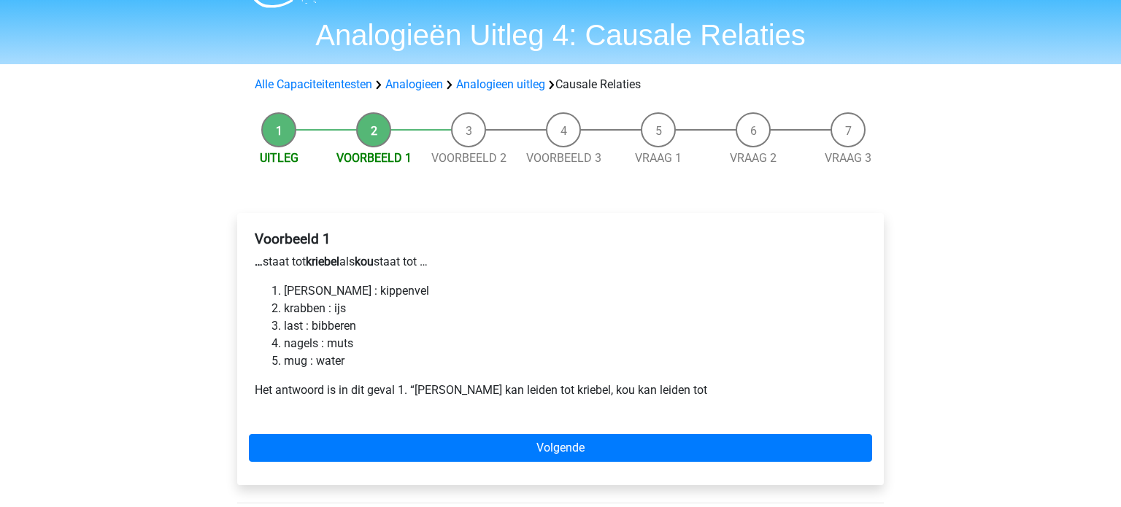
scroll to position [38, 0]
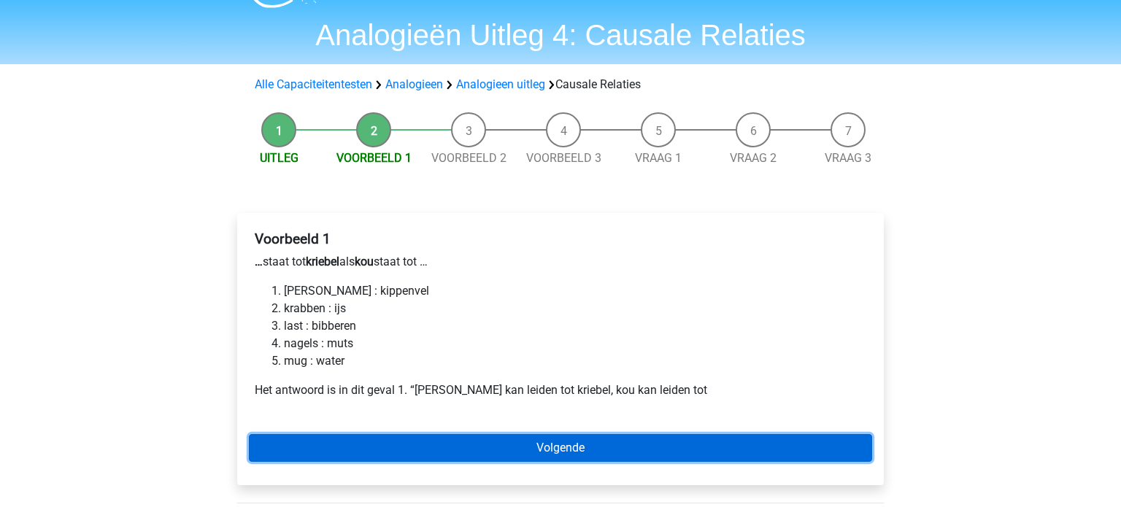
click at [446, 444] on link "Volgende" at bounding box center [560, 448] width 623 height 28
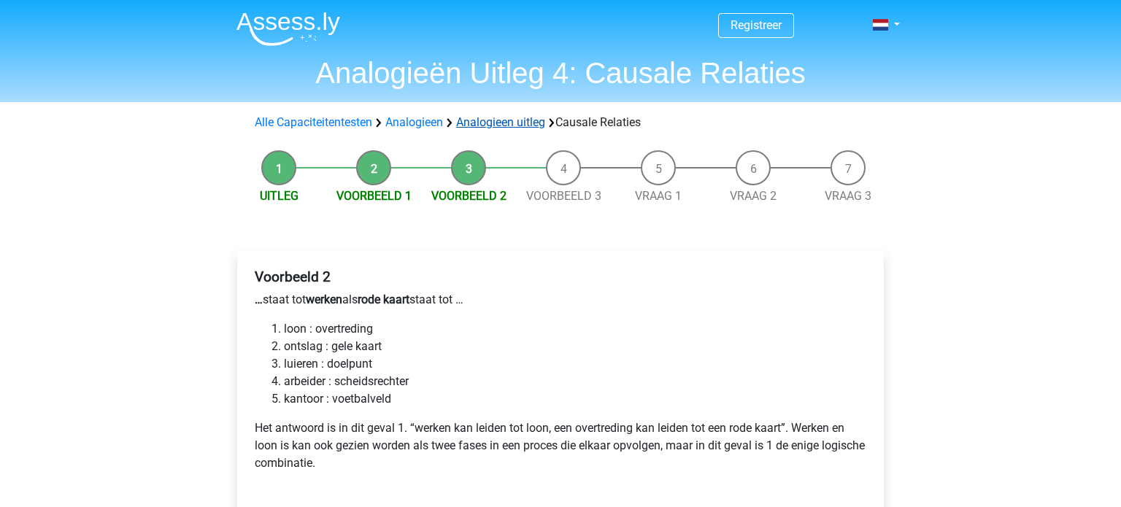
click at [501, 122] on link "Analogieen uitleg" at bounding box center [500, 122] width 89 height 14
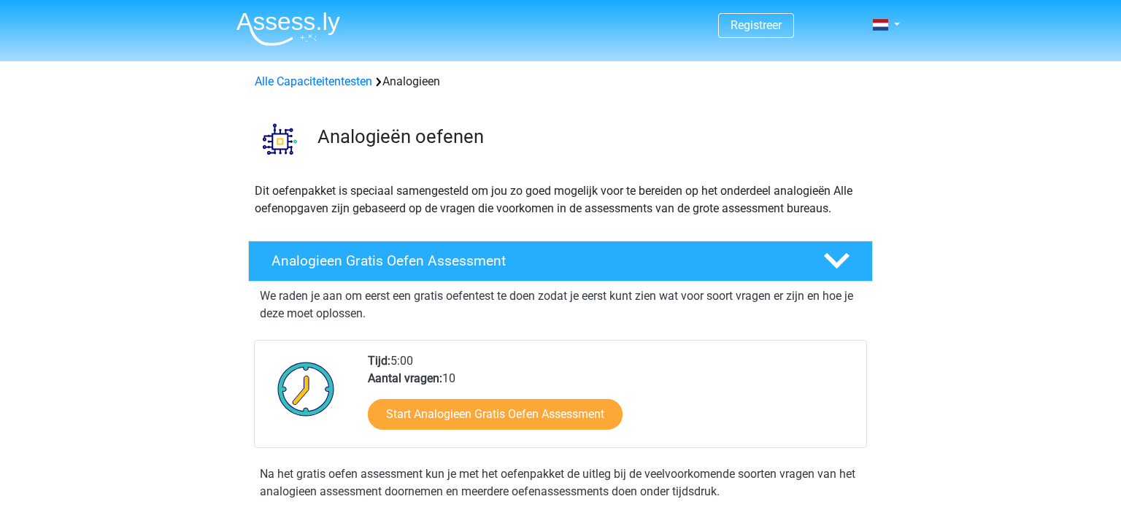
scroll to position [884, 0]
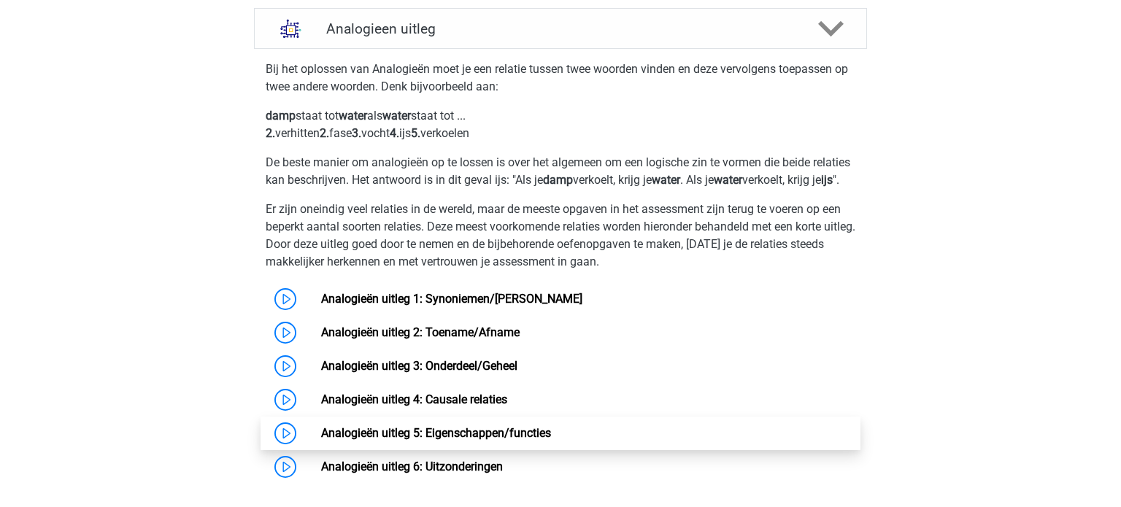
click at [551, 440] on link "Analogieën uitleg 5: Eigenschappen/functies" at bounding box center [436, 433] width 230 height 14
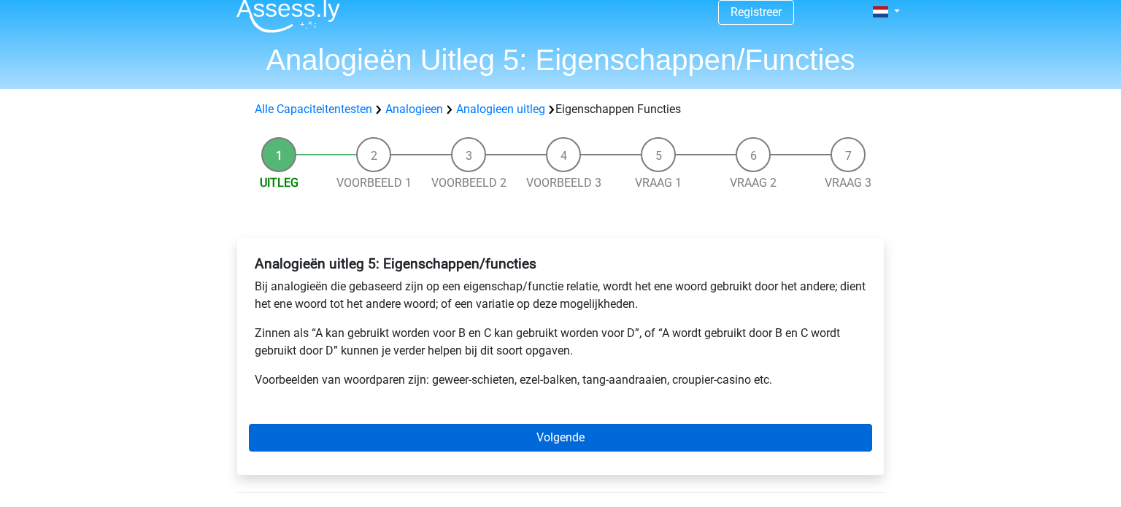
scroll to position [69, 0]
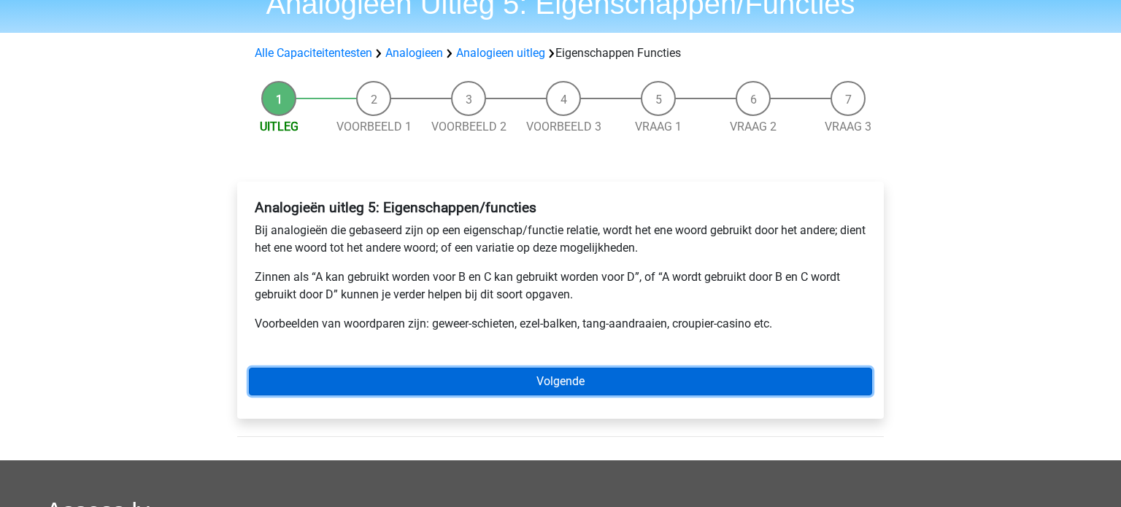
click at [516, 377] on link "Volgende" at bounding box center [560, 382] width 623 height 28
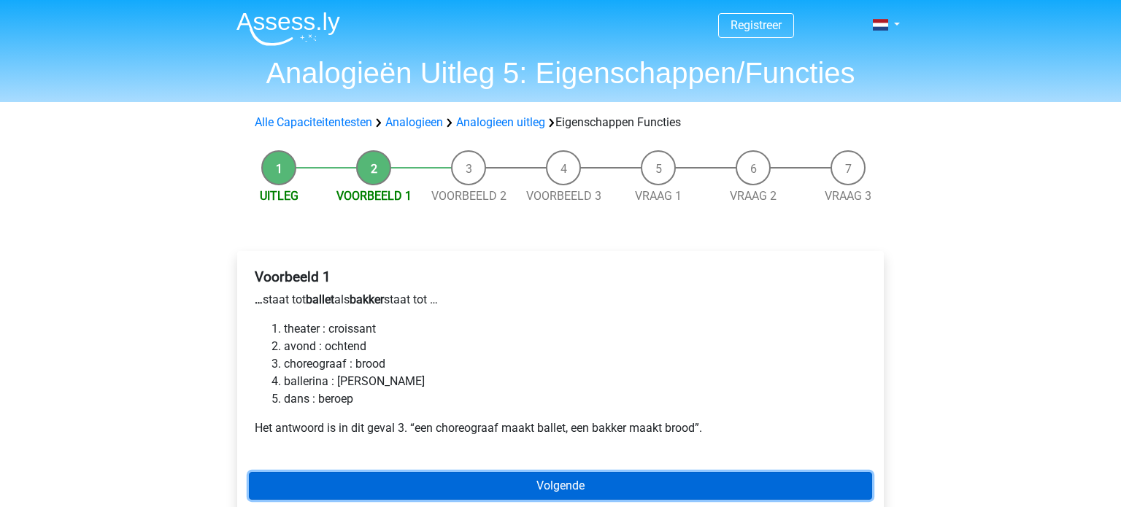
click at [701, 487] on link "Volgende" at bounding box center [560, 486] width 623 height 28
